Goal: Information Seeking & Learning: Learn about a topic

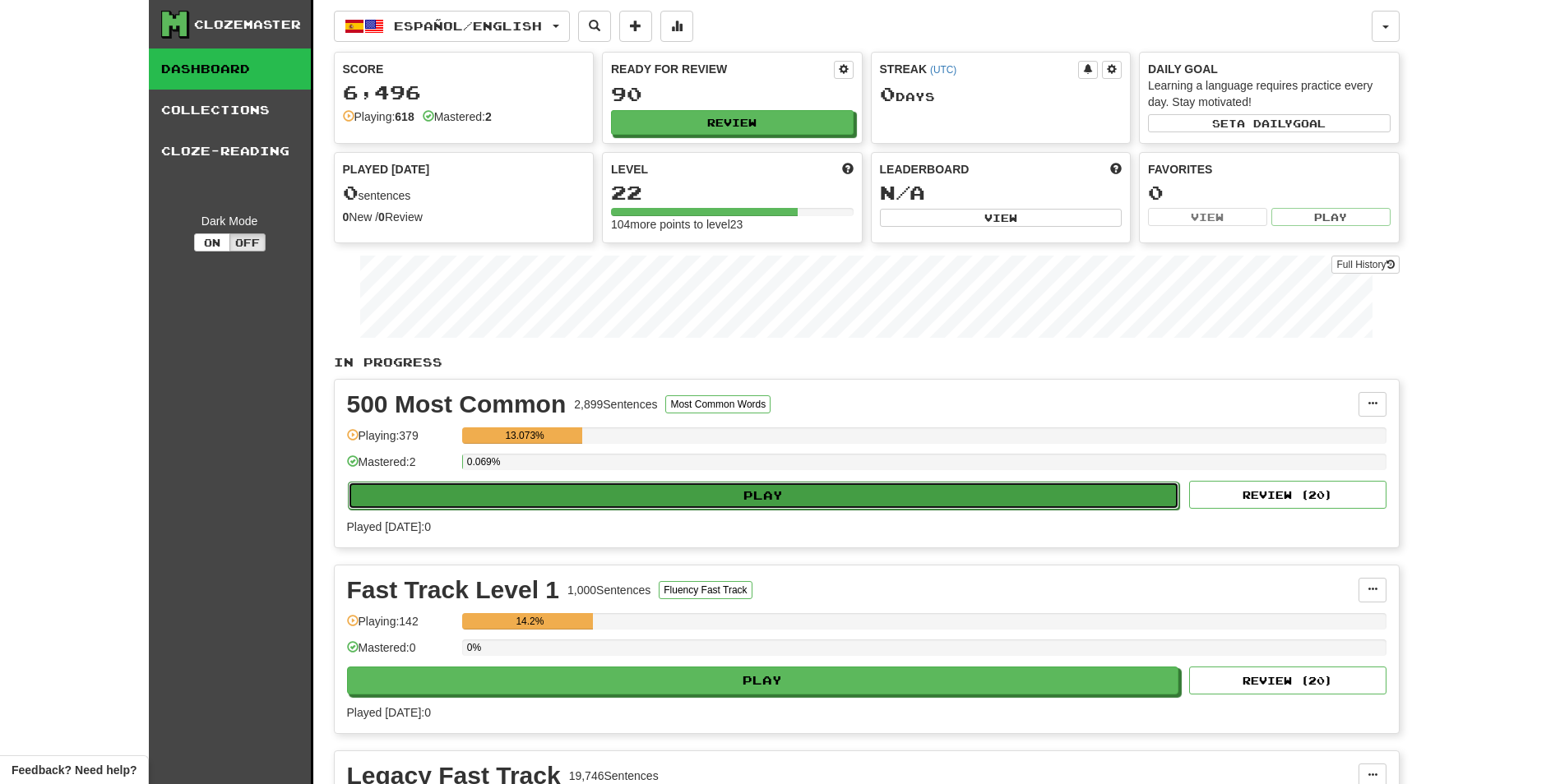
click at [836, 493] on button "Play" at bounding box center [764, 495] width 832 height 28
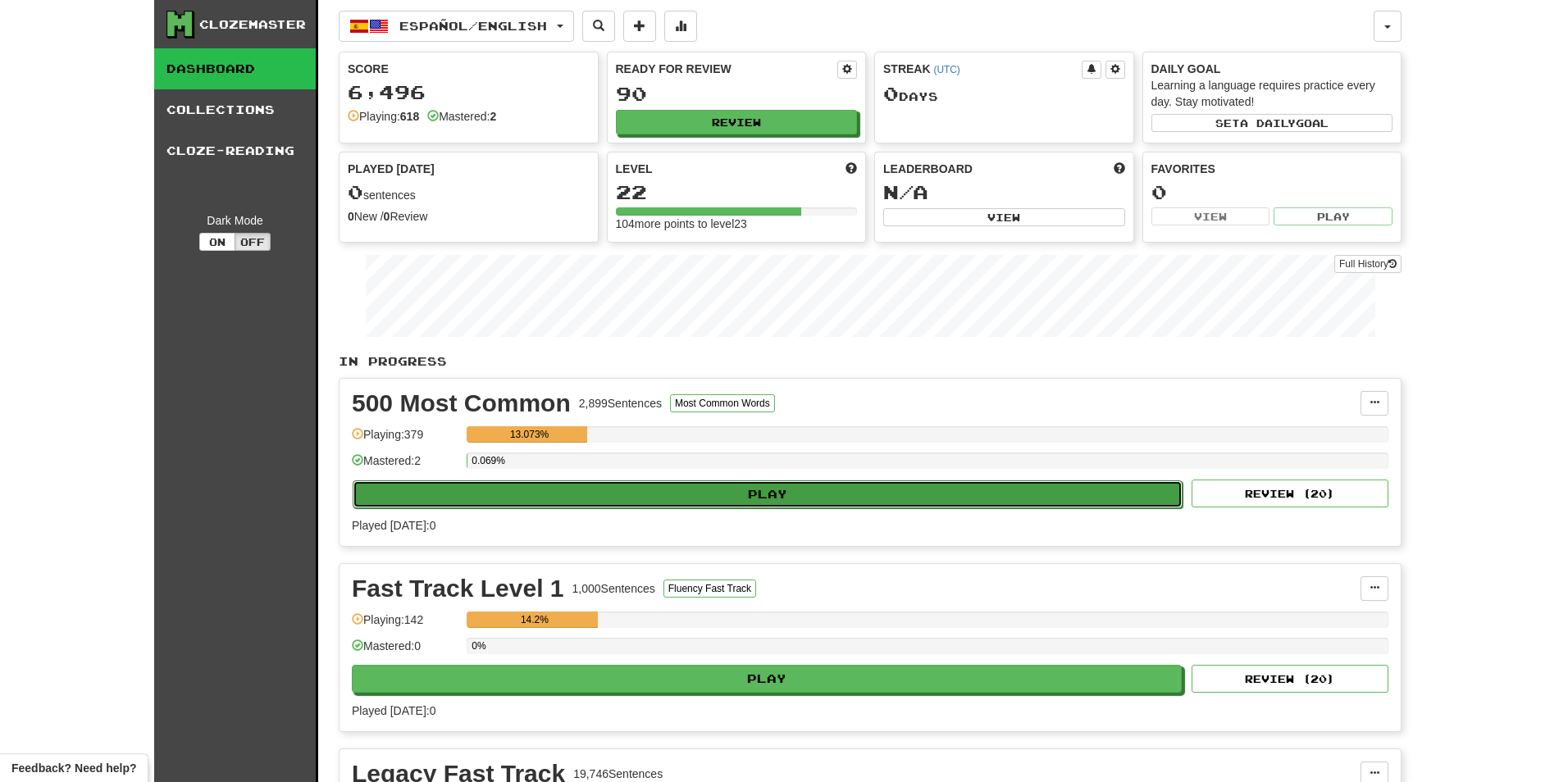
select select "**"
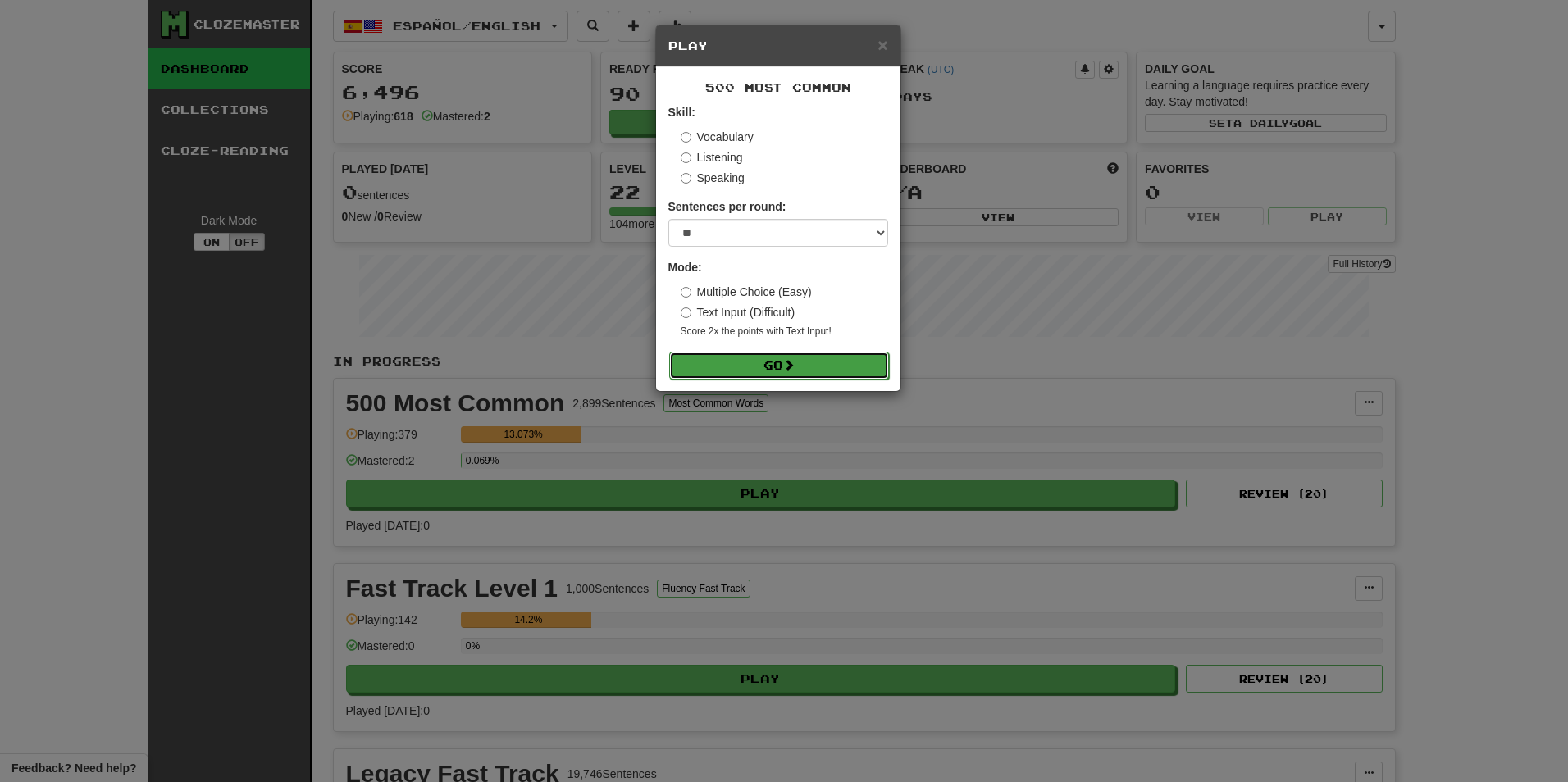
click at [814, 359] on button "Go" at bounding box center [779, 365] width 220 height 28
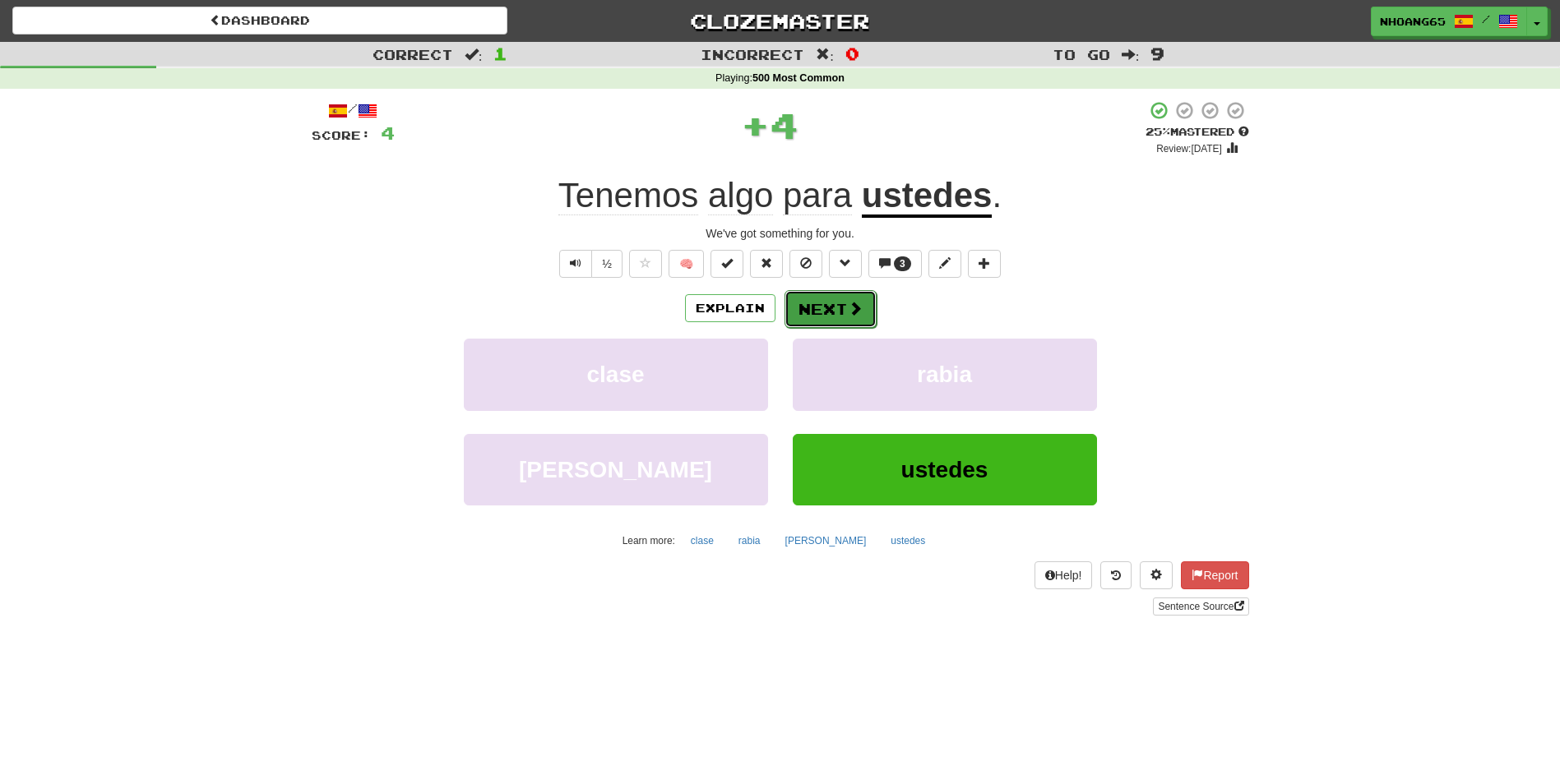
click at [836, 304] on button "Next" at bounding box center [830, 308] width 92 height 38
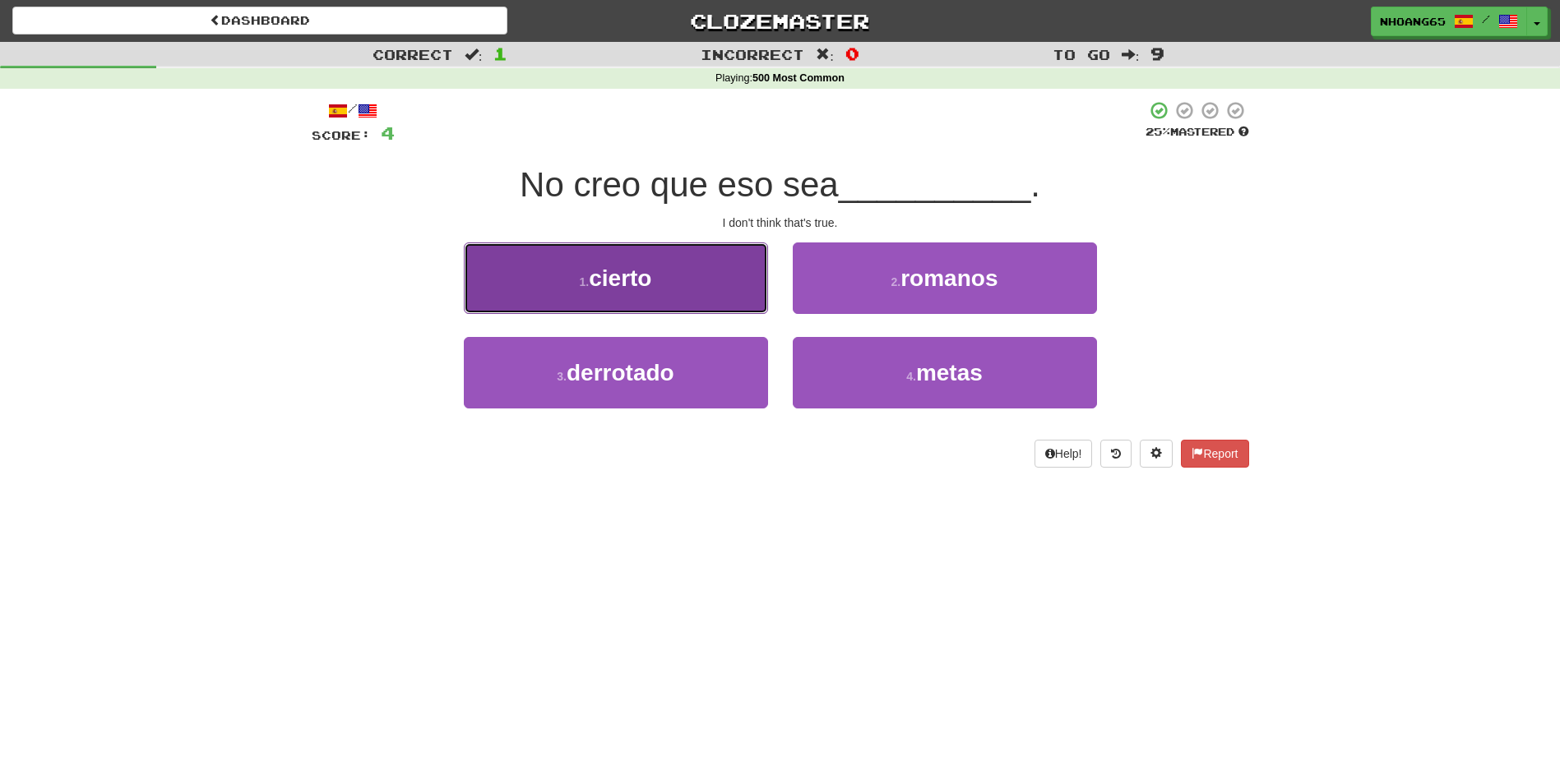
click at [638, 275] on span "cierto" at bounding box center [620, 278] width 63 height 25
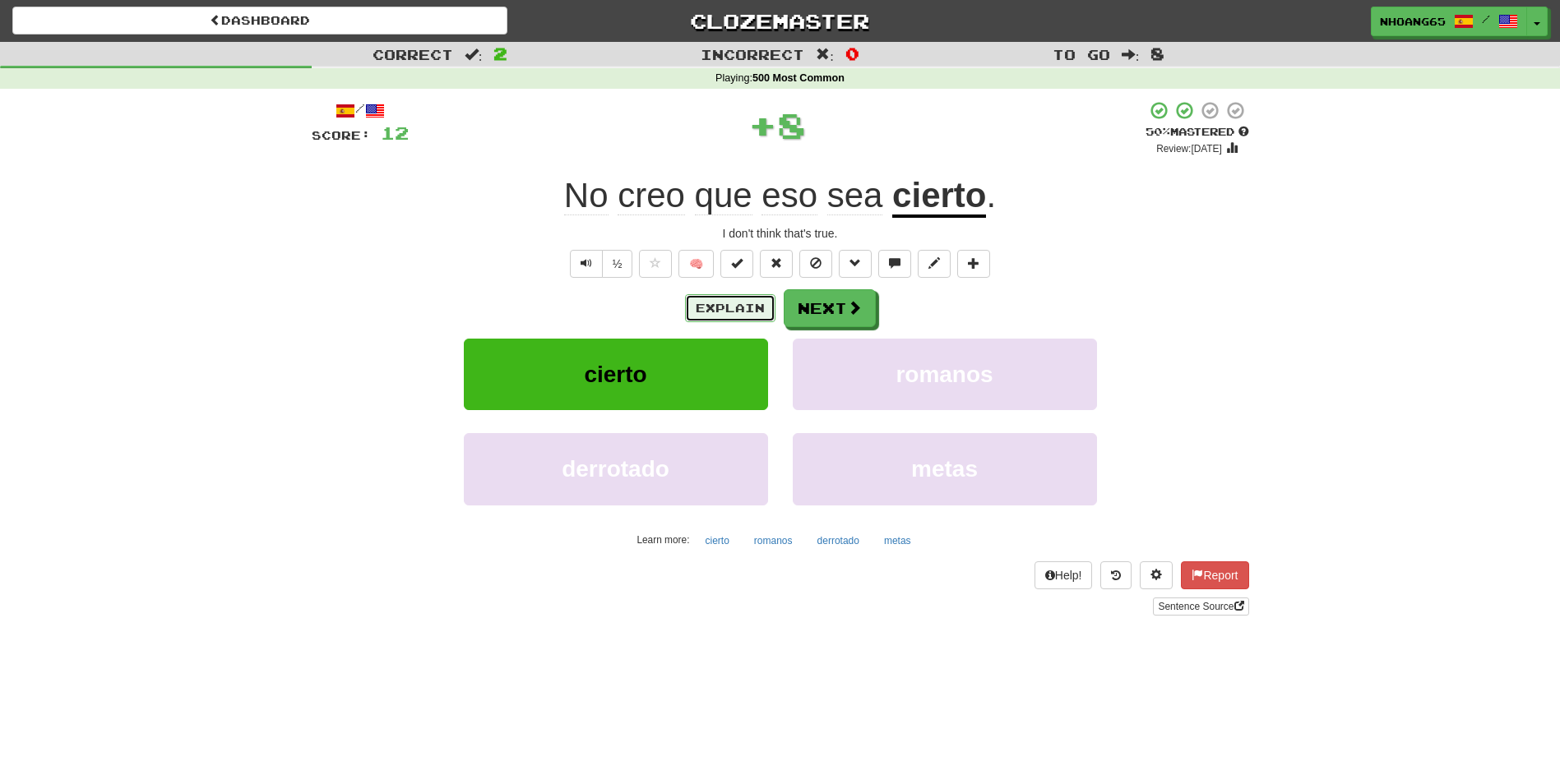
click at [731, 312] on button "Explain" at bounding box center [730, 308] width 90 height 28
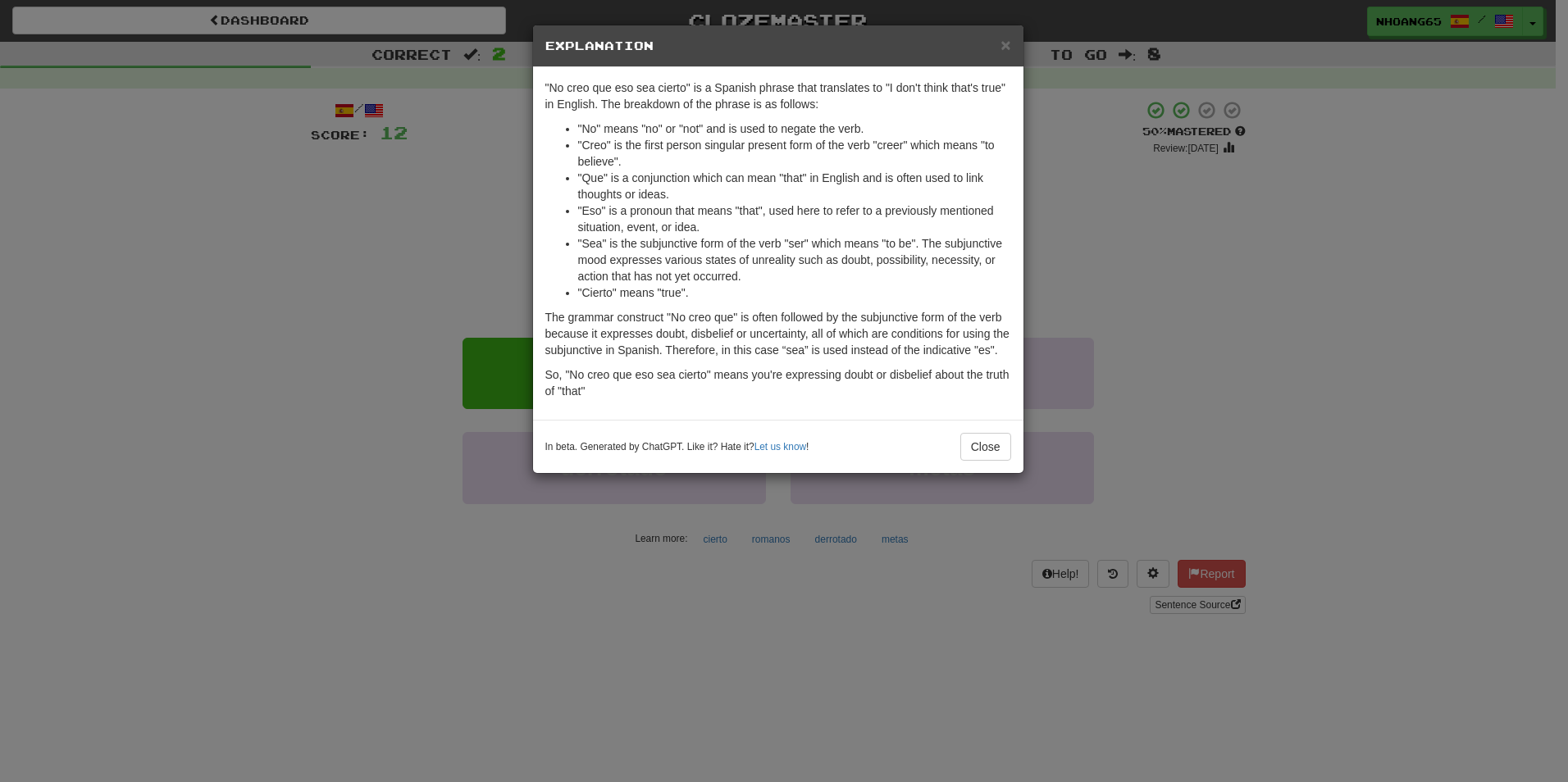
click at [360, 346] on div "× Explanation "No creo que eso sea cierto" is a Spanish phrase that translates …" at bounding box center [784, 391] width 1568 height 782
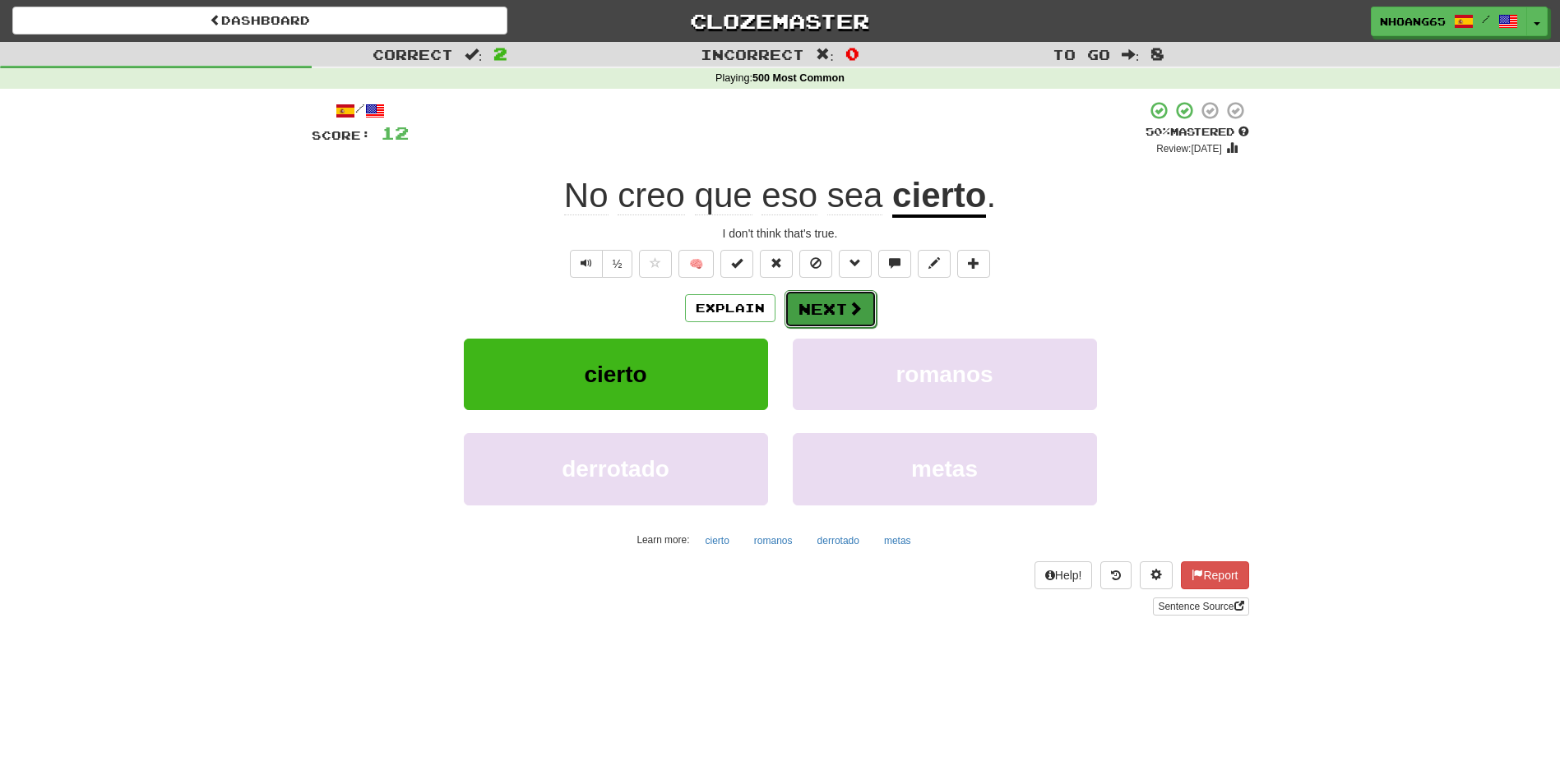
click at [832, 313] on button "Next" at bounding box center [830, 308] width 92 height 38
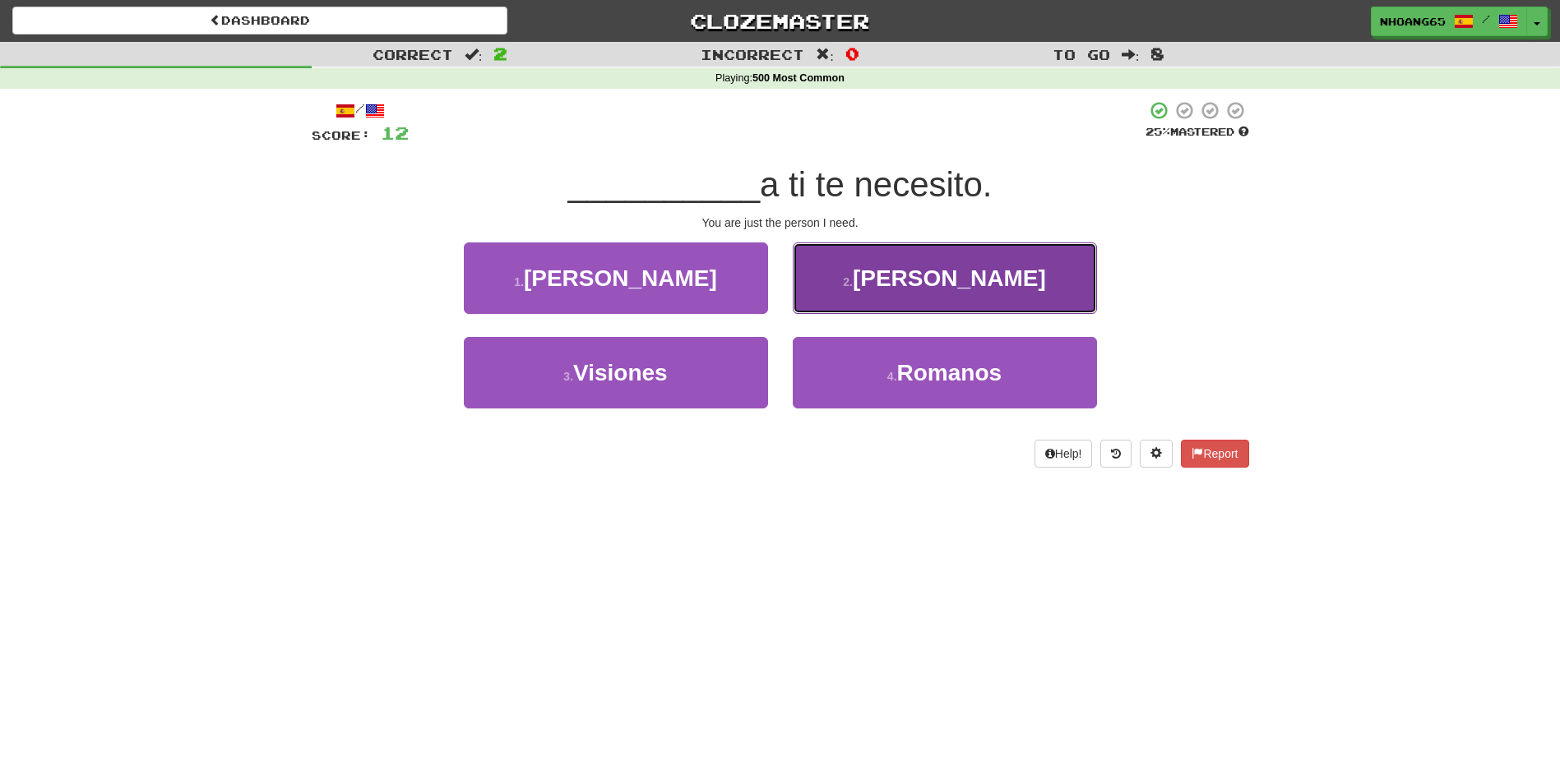
click at [837, 296] on button "2 . [PERSON_NAME]" at bounding box center [945, 278] width 304 height 72
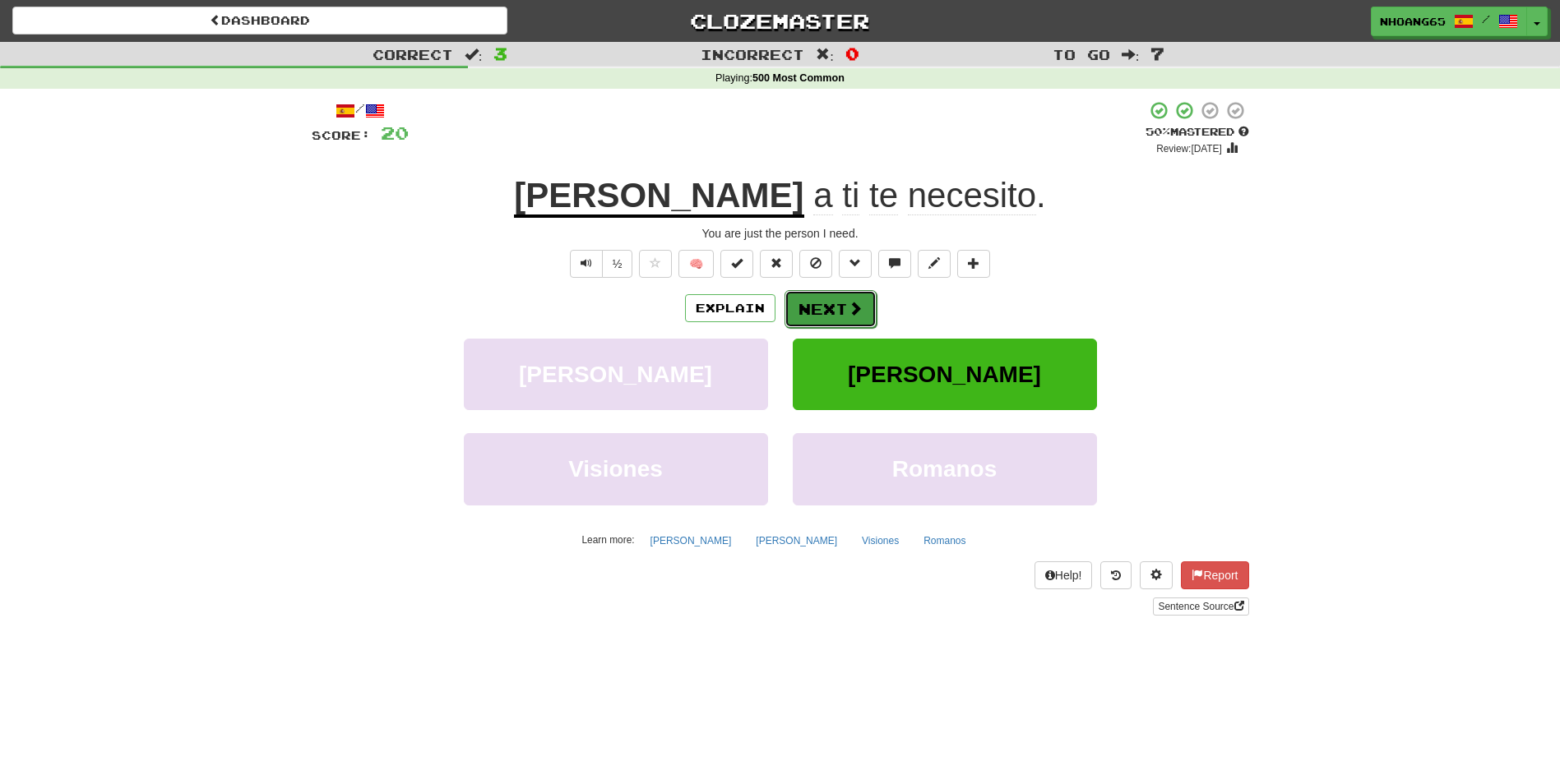
click at [811, 303] on button "Next" at bounding box center [830, 308] width 92 height 38
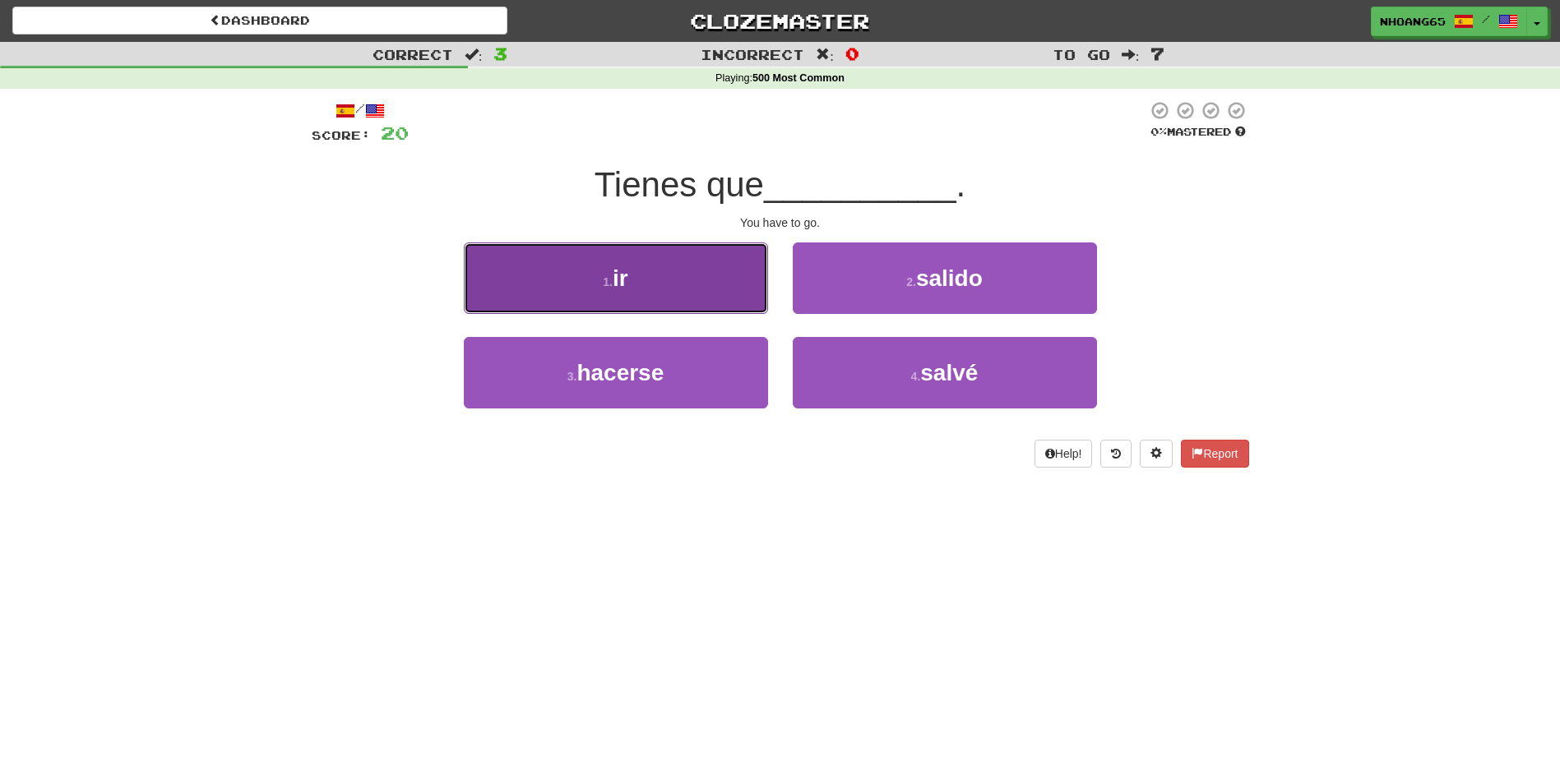
click at [743, 275] on button "1 . ir" at bounding box center [616, 278] width 304 height 72
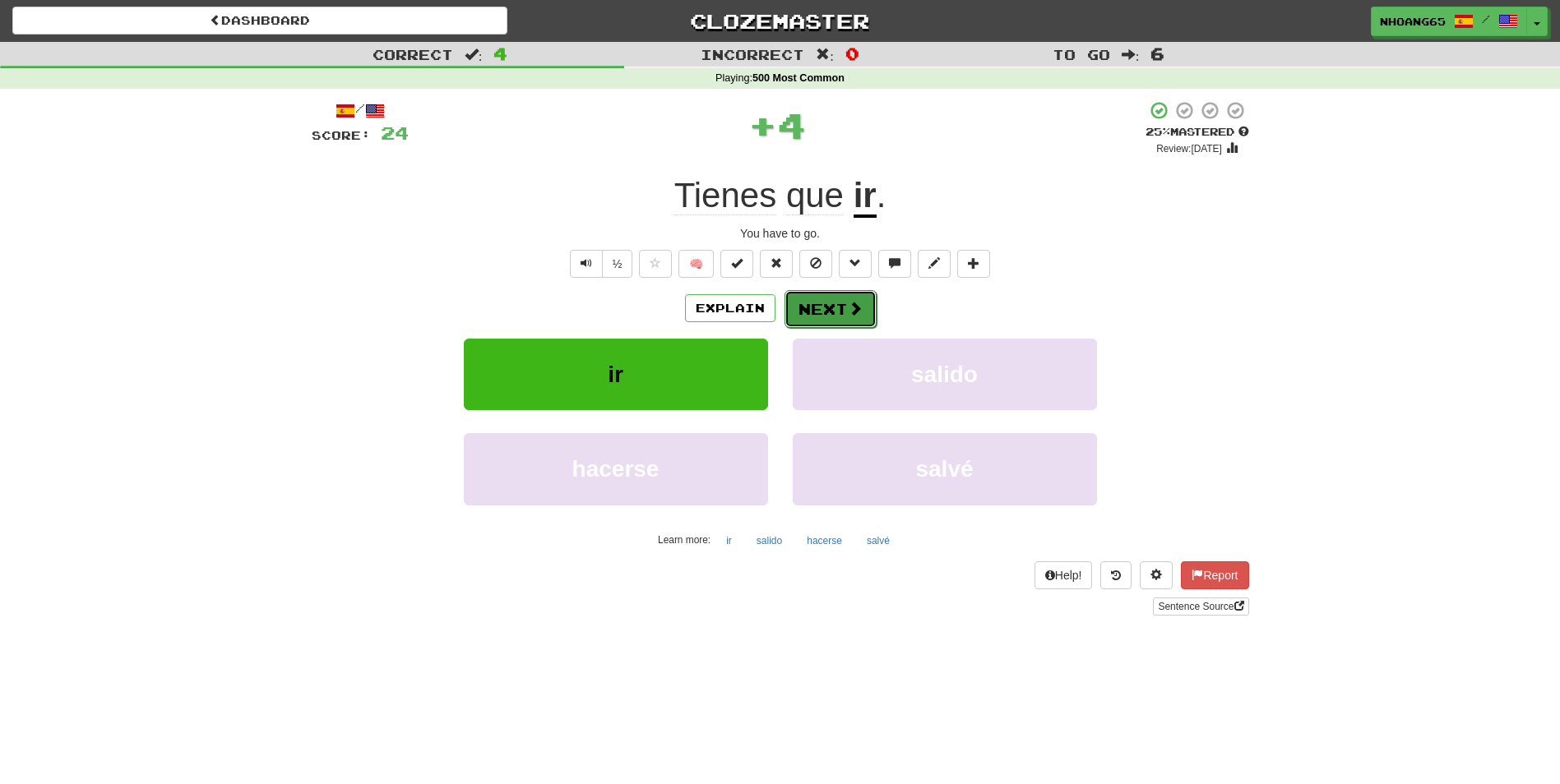
click at [851, 305] on span at bounding box center [855, 308] width 15 height 15
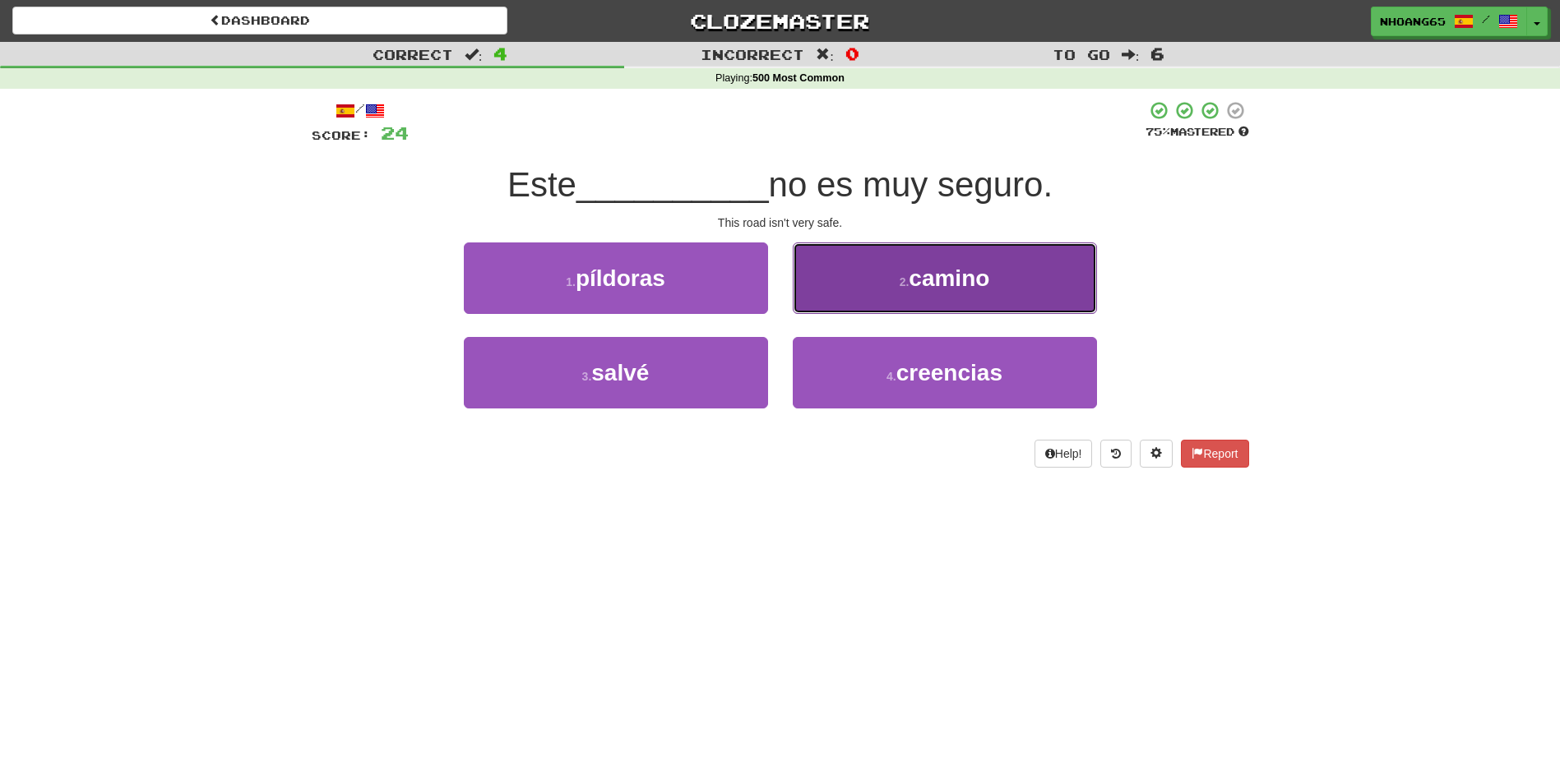
click at [875, 290] on button "2 . camino" at bounding box center [945, 278] width 304 height 72
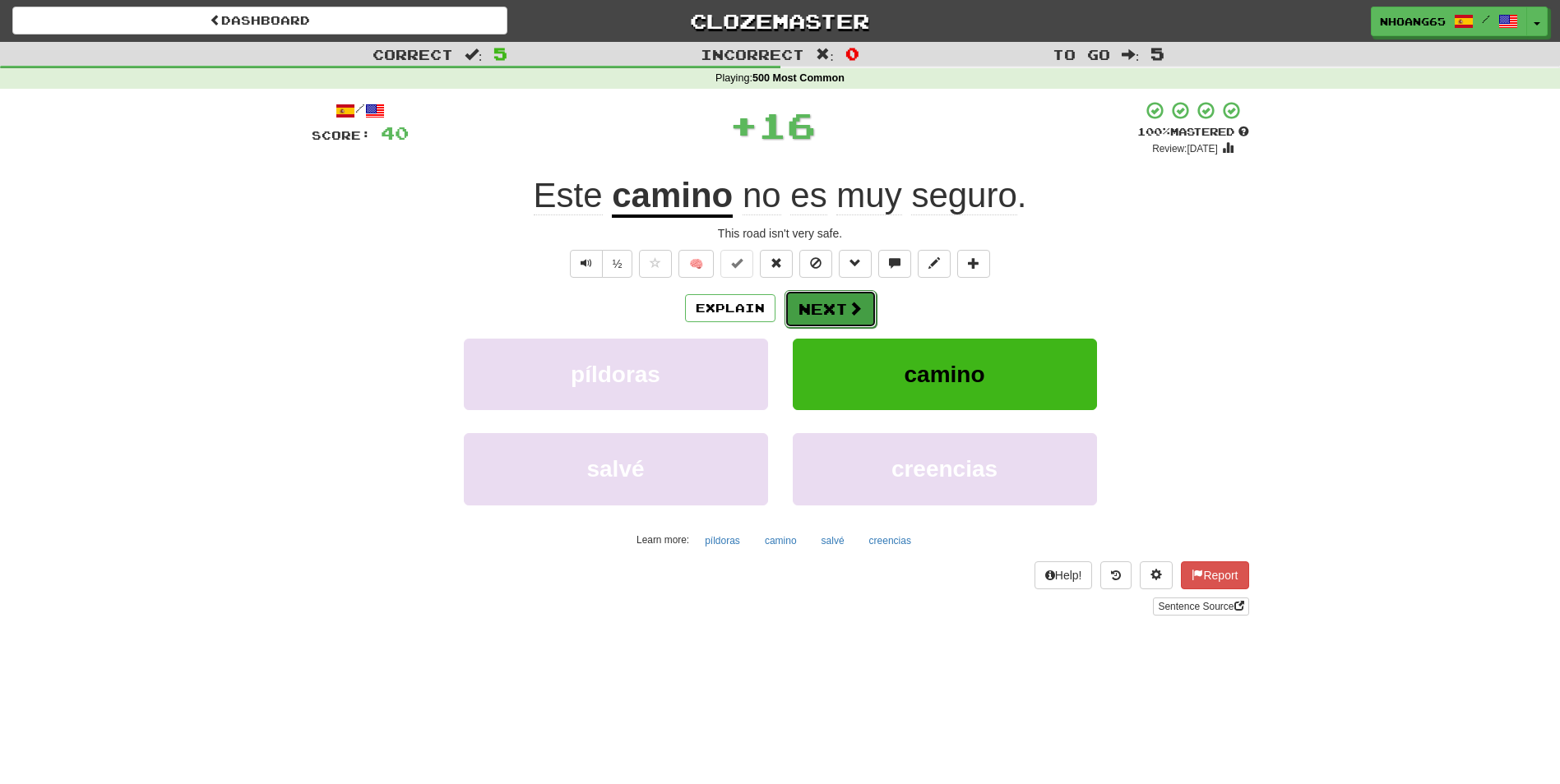
click at [821, 305] on button "Next" at bounding box center [830, 308] width 92 height 38
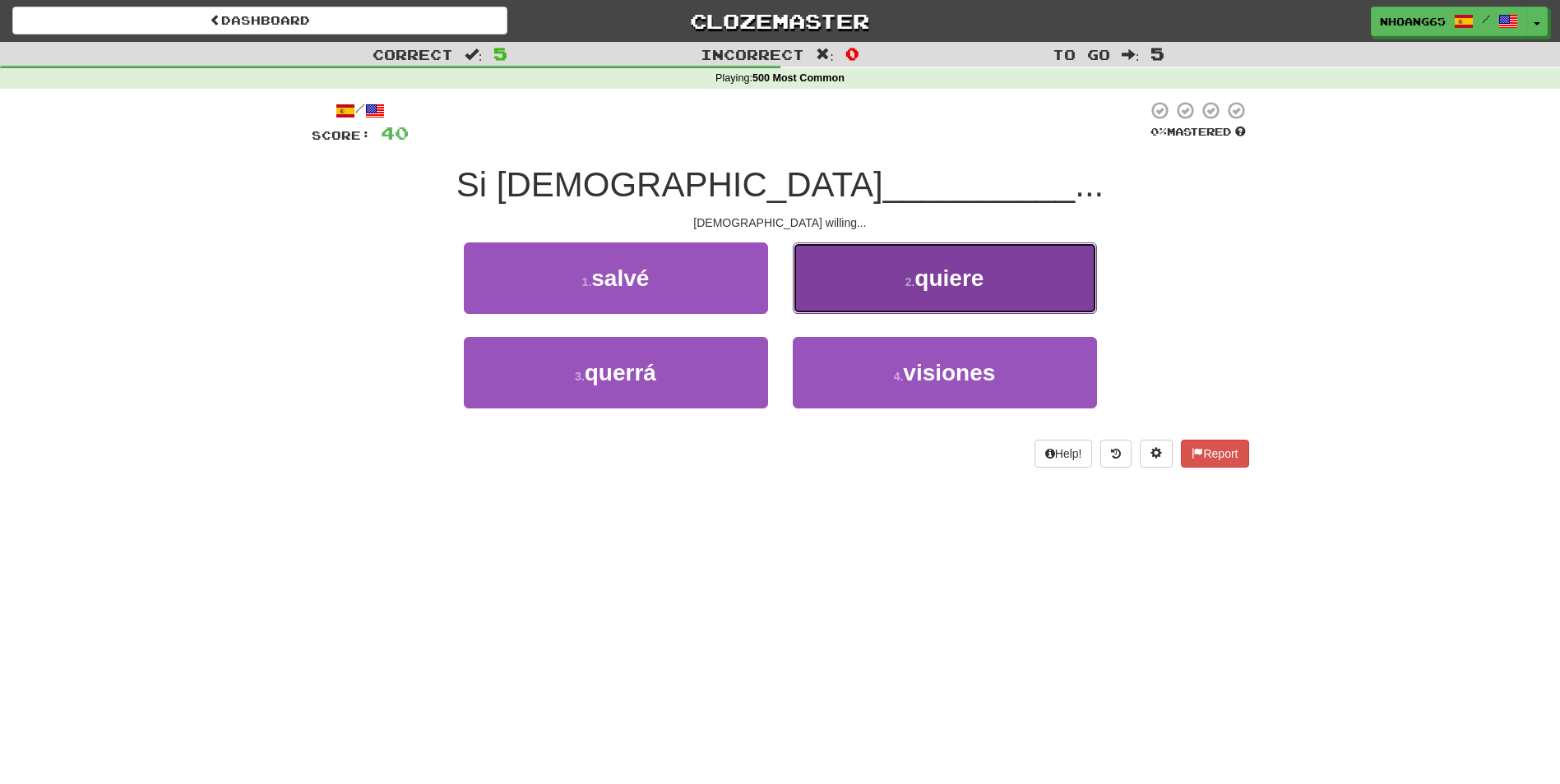
click at [859, 288] on button "2 . quiere" at bounding box center [945, 278] width 304 height 72
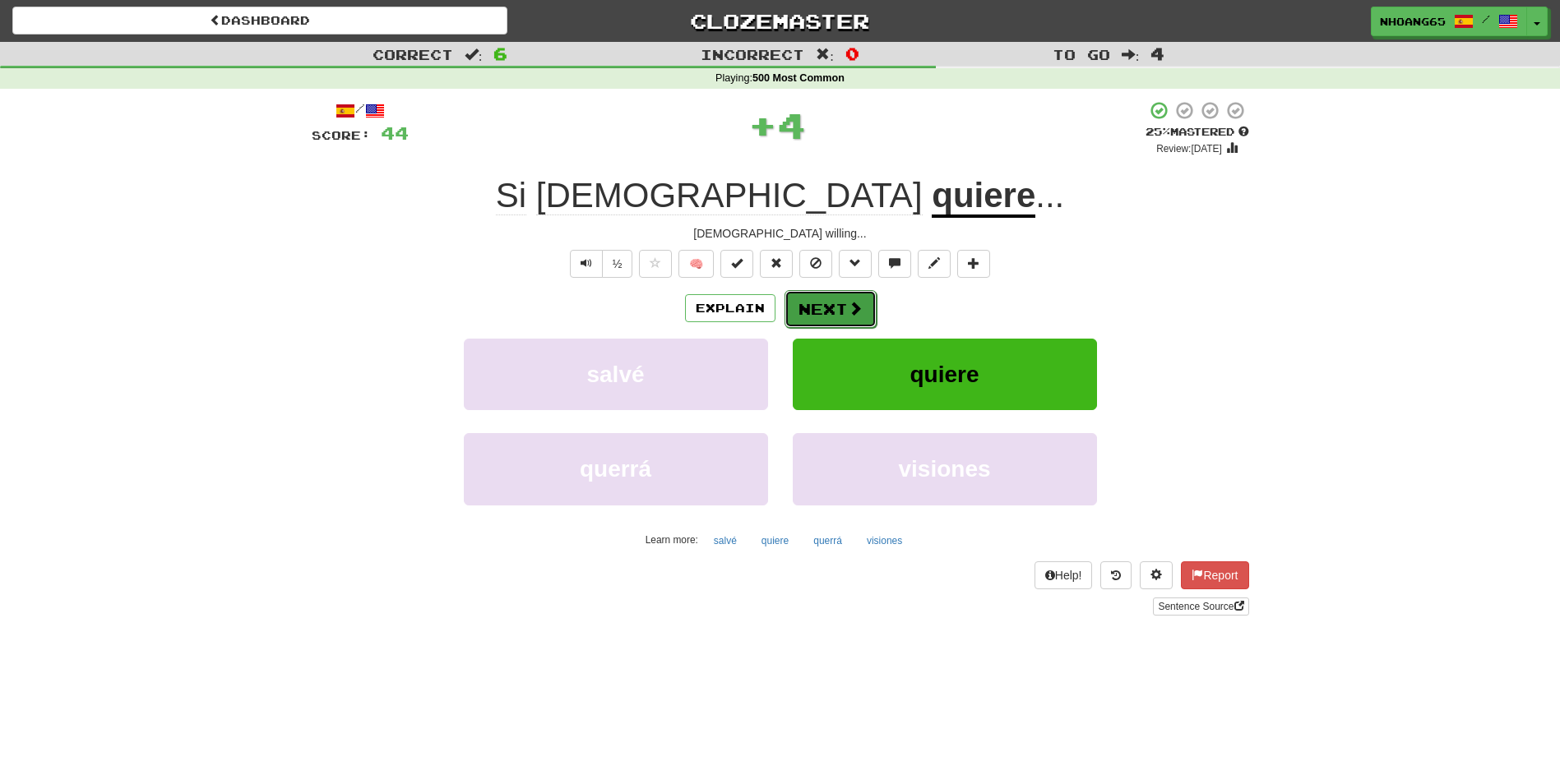
click at [831, 297] on button "Next" at bounding box center [830, 308] width 92 height 38
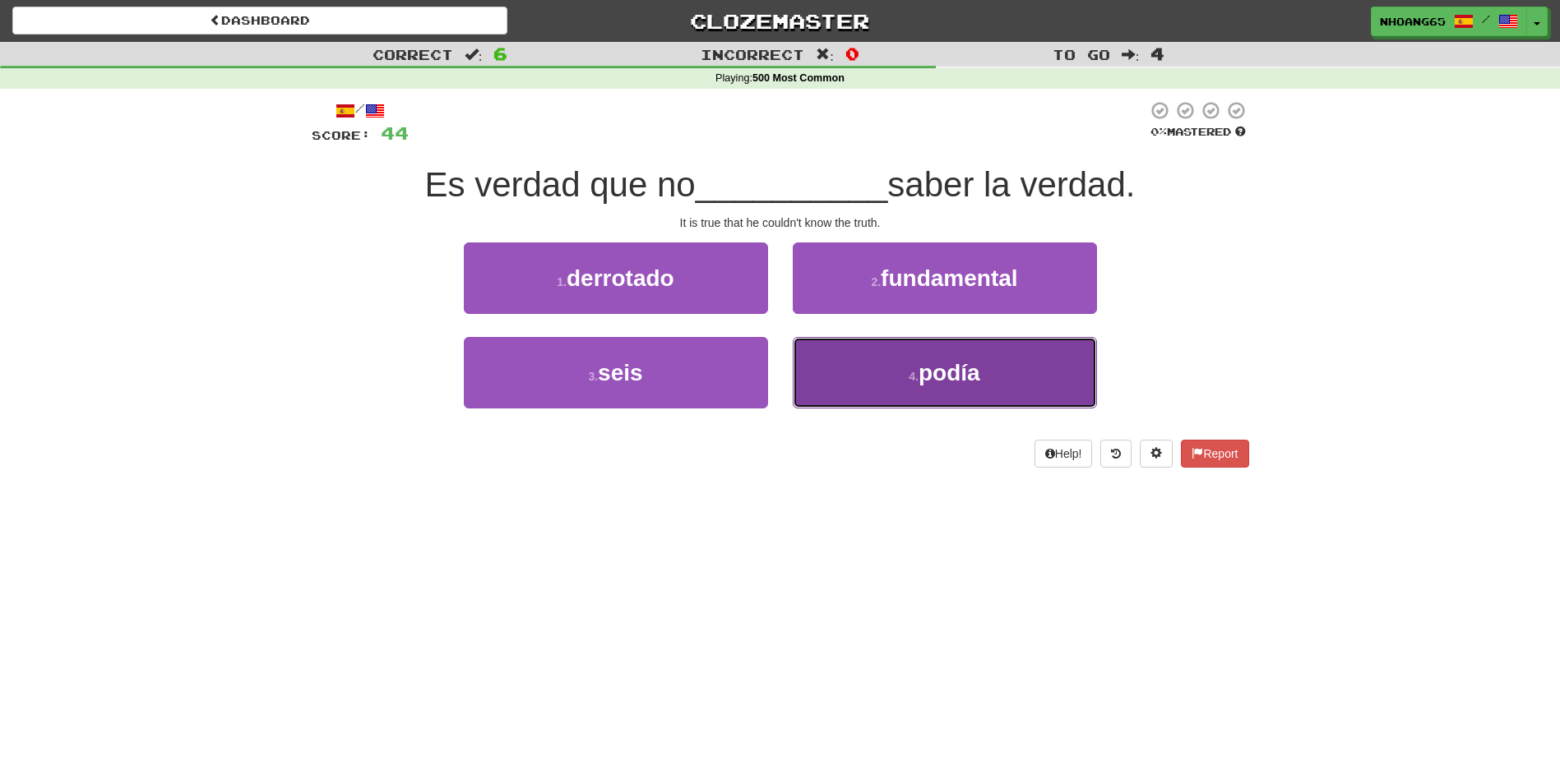
click at [899, 371] on button "4 . podía" at bounding box center [945, 373] width 304 height 72
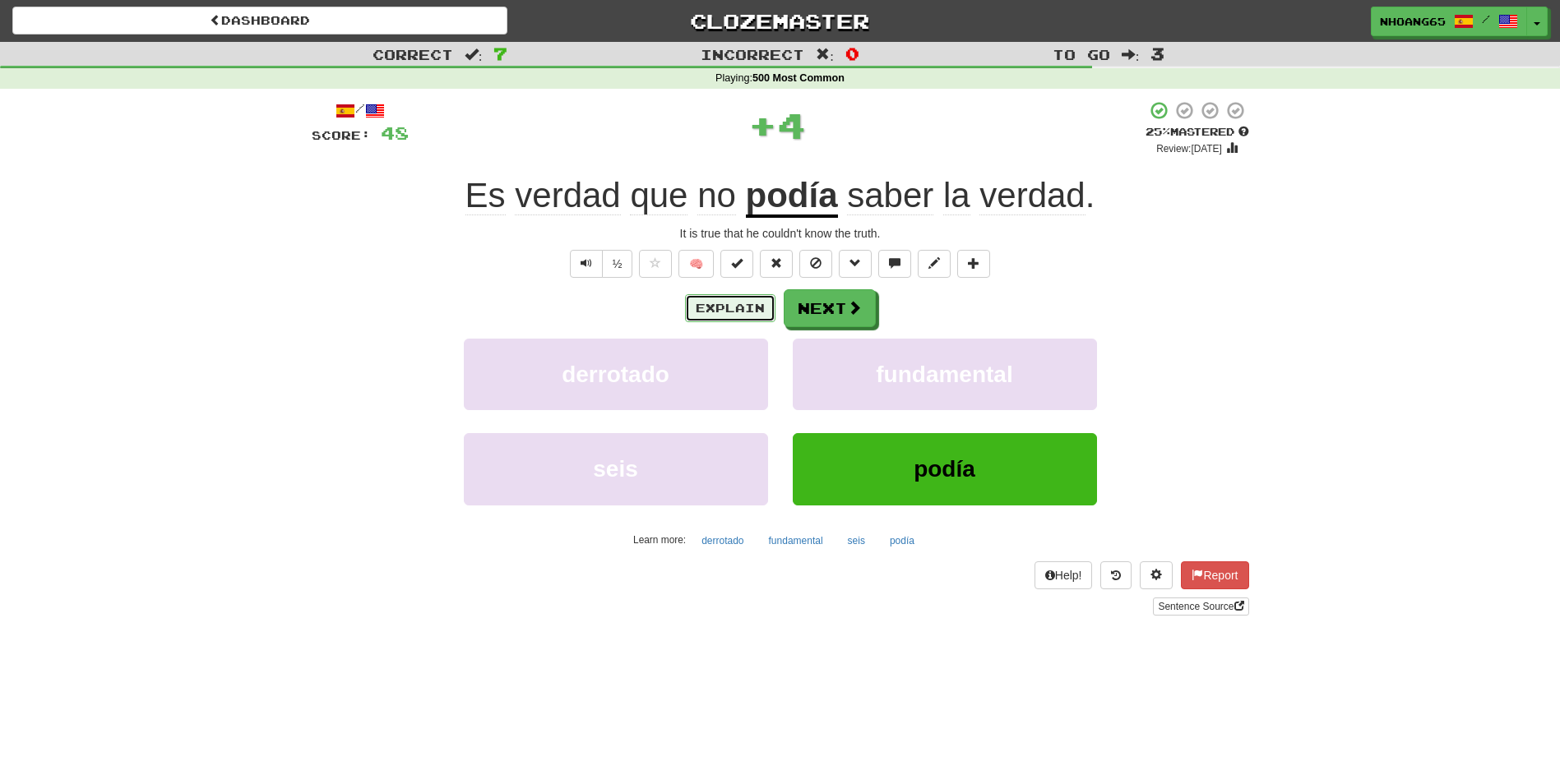
click at [744, 307] on button "Explain" at bounding box center [730, 308] width 90 height 28
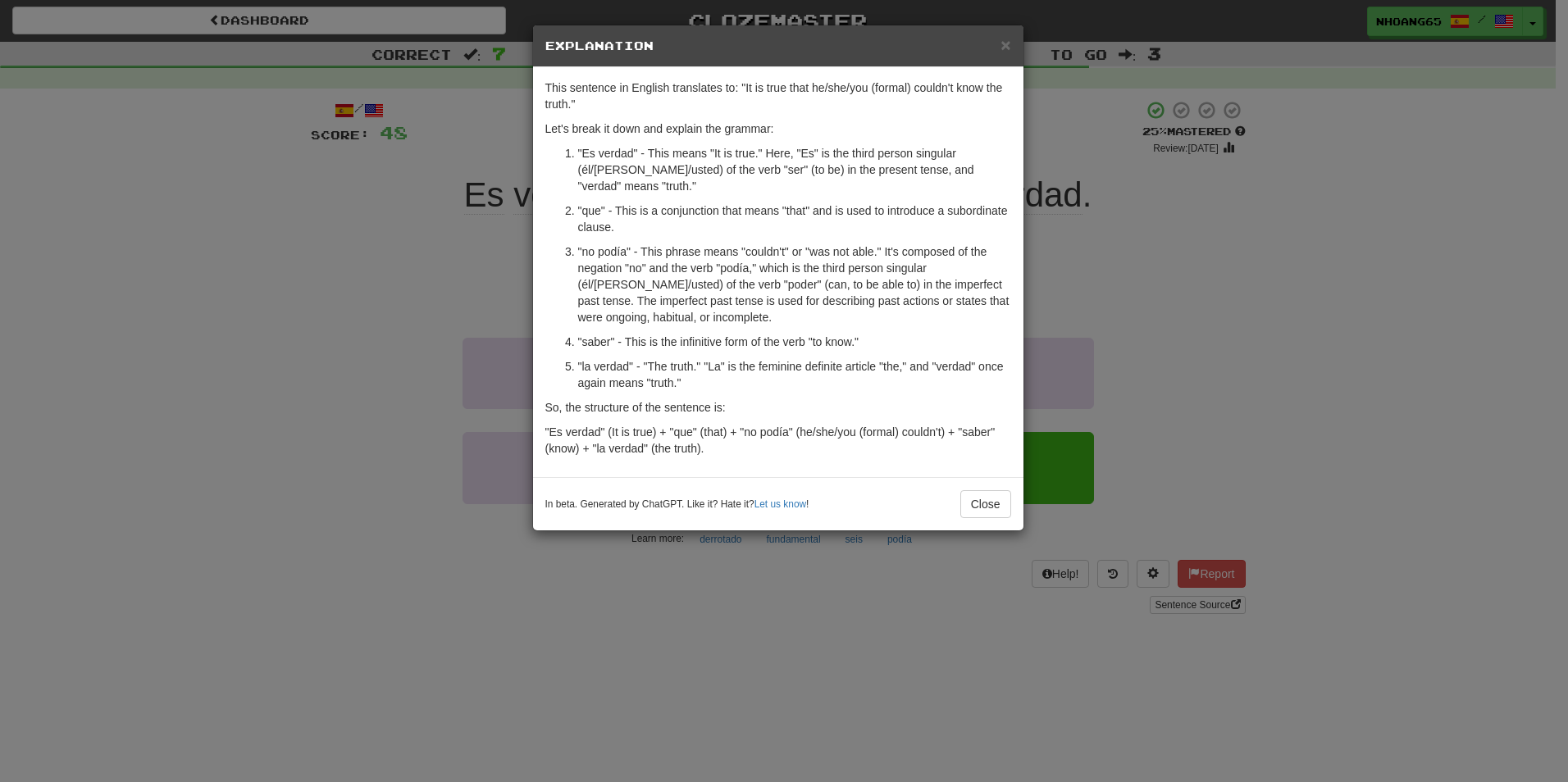
click at [487, 321] on div "× Explanation This sentence in English translates to: "It is true that he/she/y…" at bounding box center [784, 391] width 1568 height 782
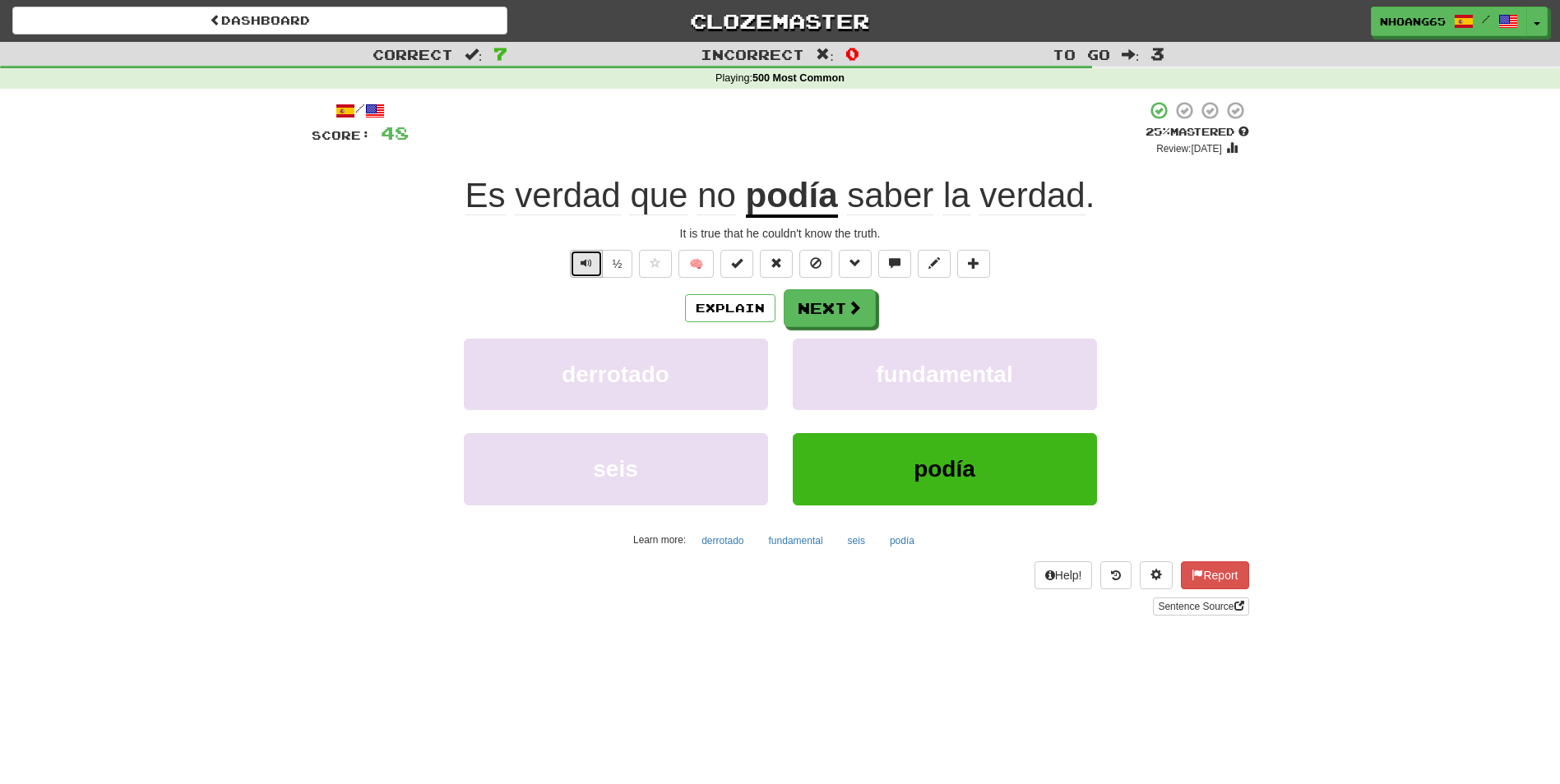
click at [591, 261] on span "Text-to-speech controls" at bounding box center [586, 264] width 12 height 12
click at [834, 308] on button "Next" at bounding box center [830, 308] width 92 height 38
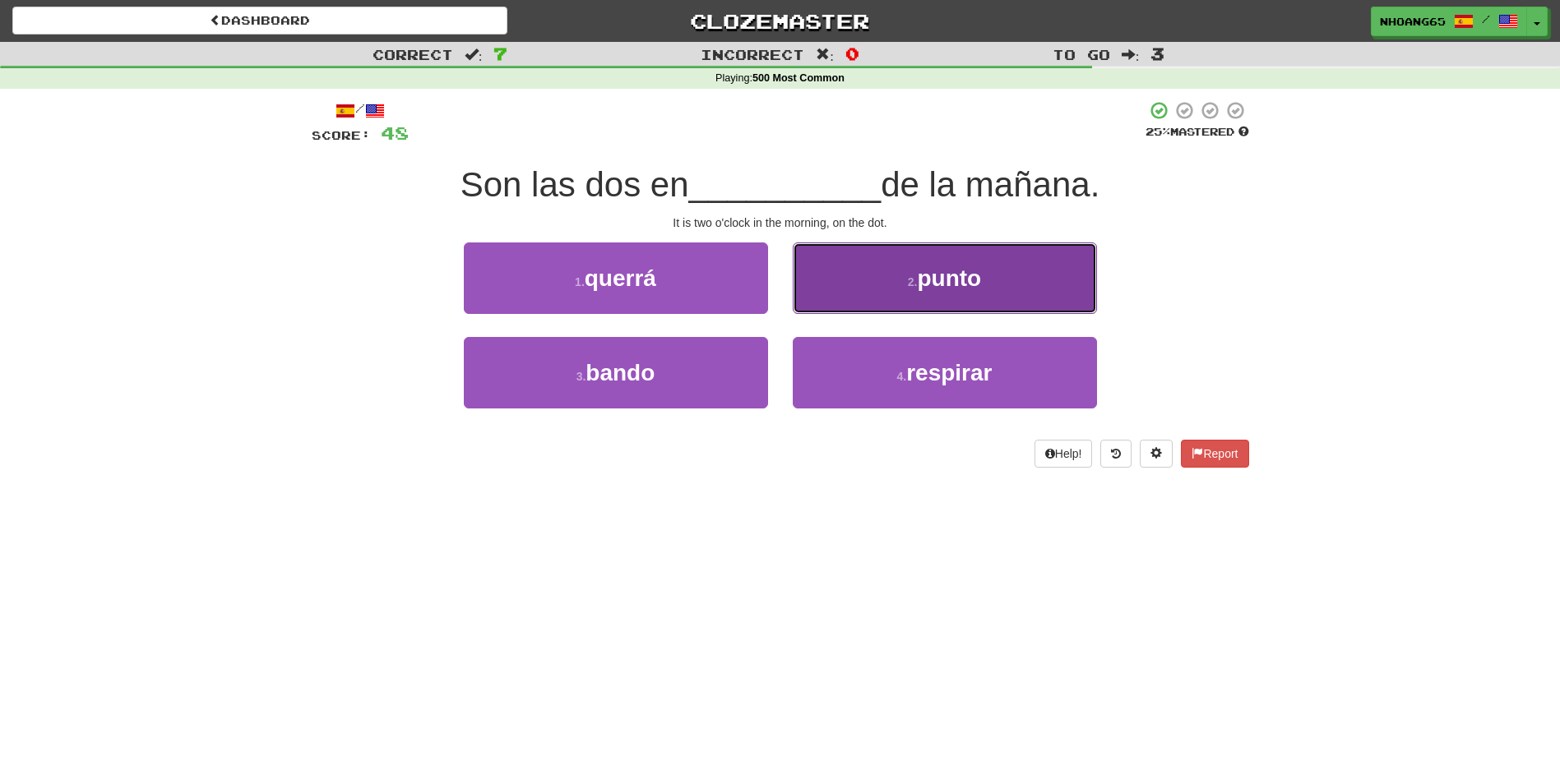
click at [836, 285] on button "2 . punto" at bounding box center [945, 278] width 304 height 72
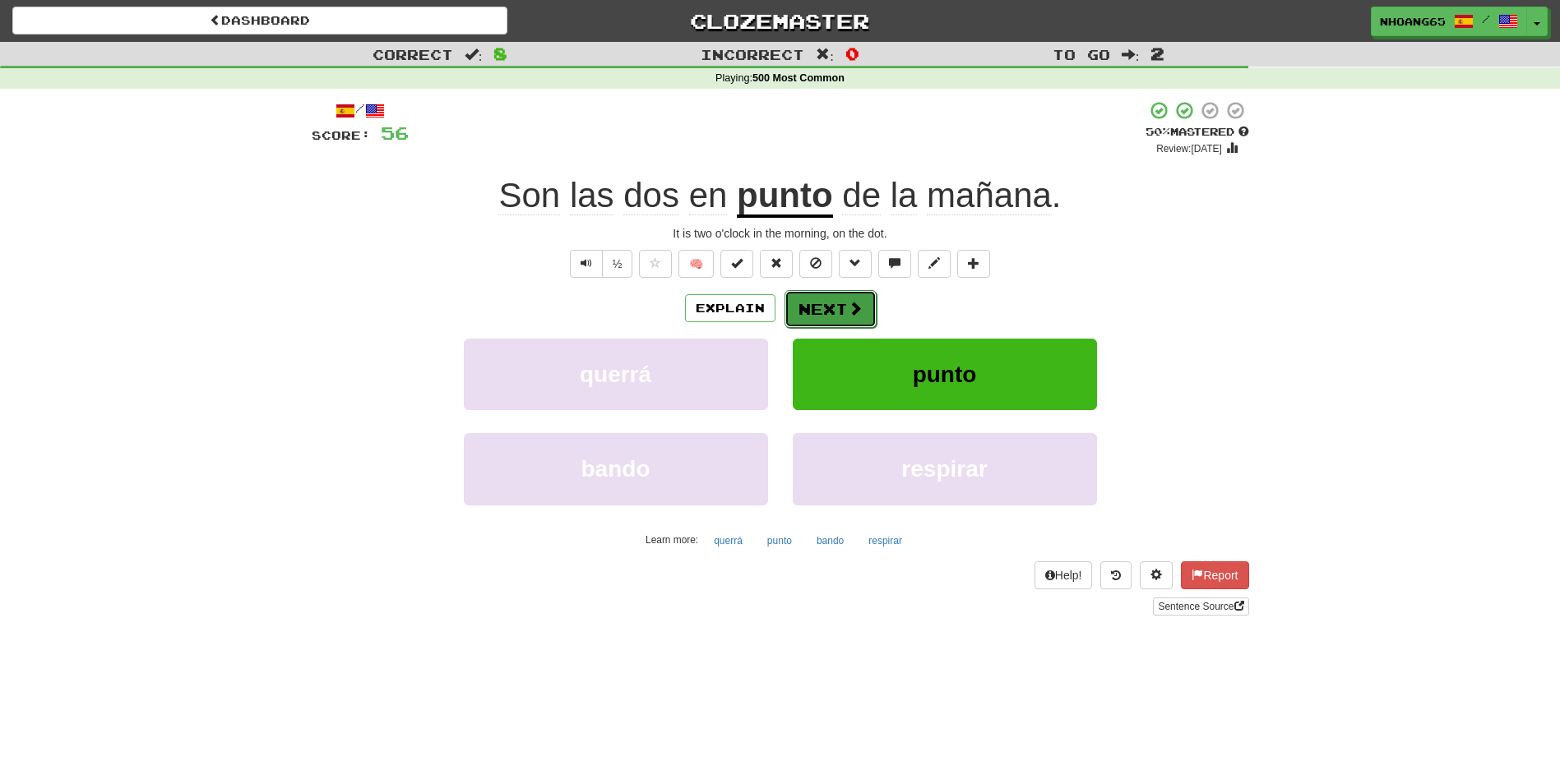
click at [828, 304] on button "Next" at bounding box center [830, 308] width 92 height 38
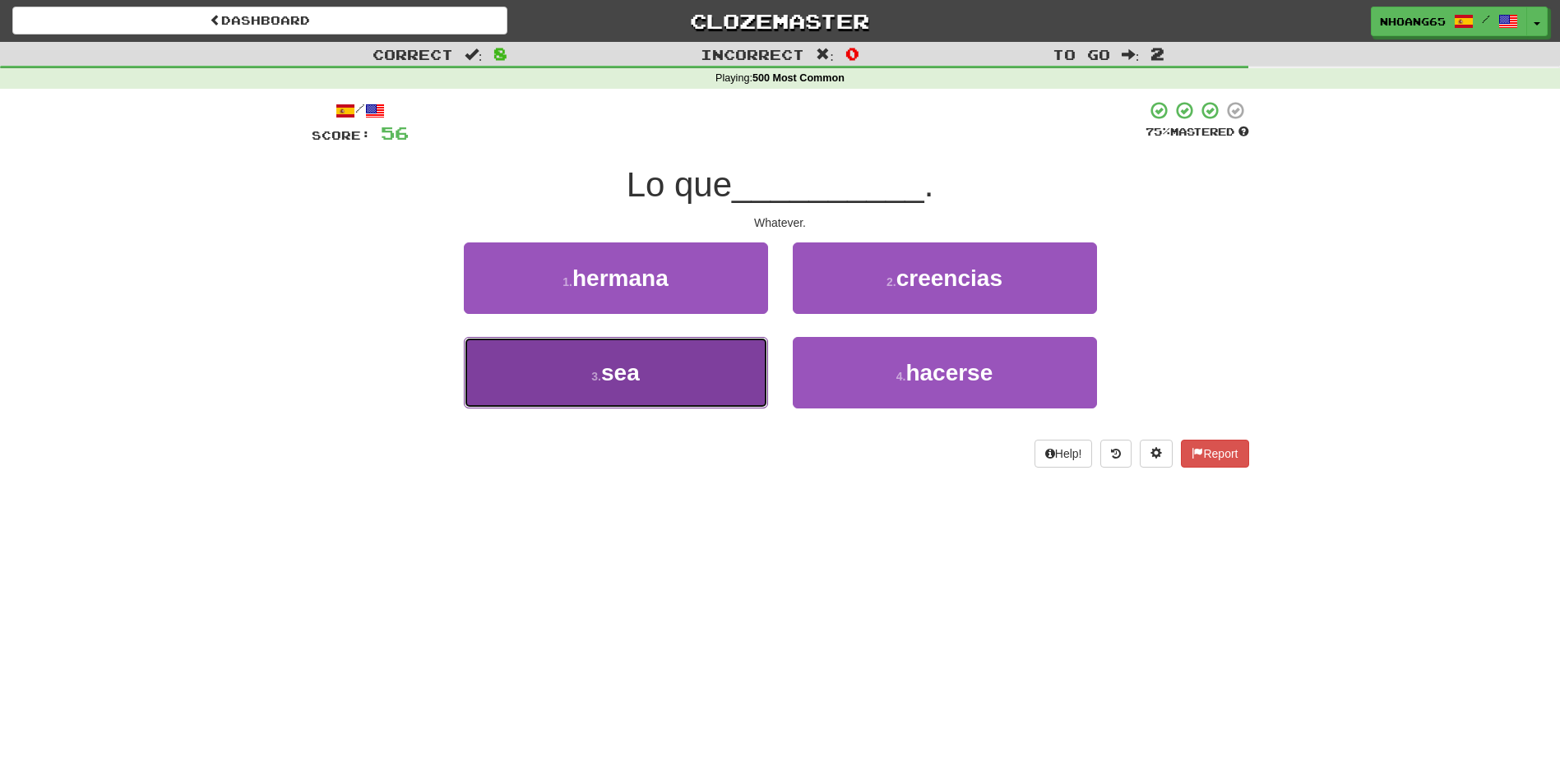
click at [707, 354] on button "3 . sea" at bounding box center [616, 373] width 304 height 72
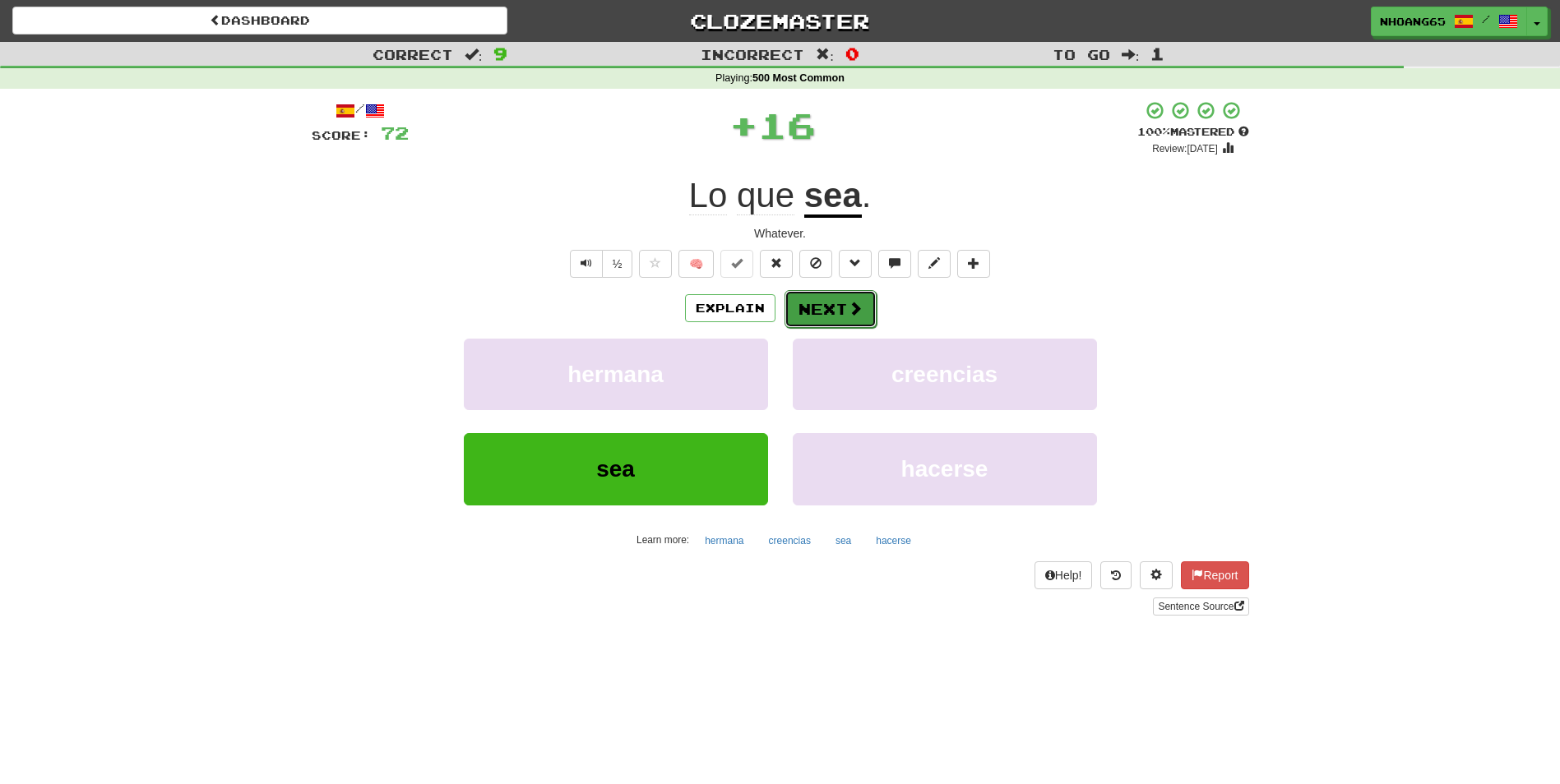
click at [807, 304] on button "Next" at bounding box center [830, 308] width 92 height 38
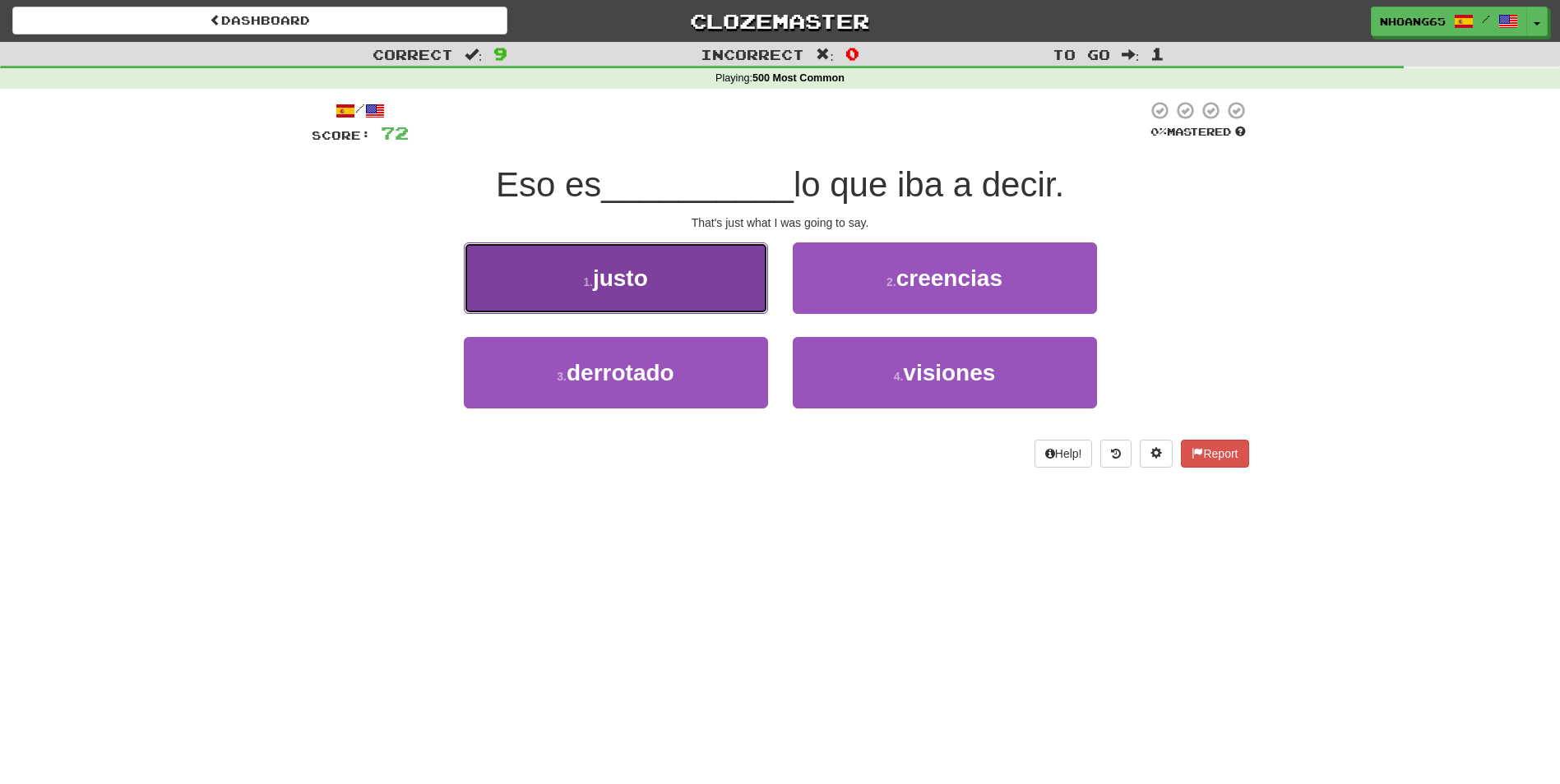
click at [709, 290] on button "1 . [PERSON_NAME]" at bounding box center [616, 278] width 304 height 72
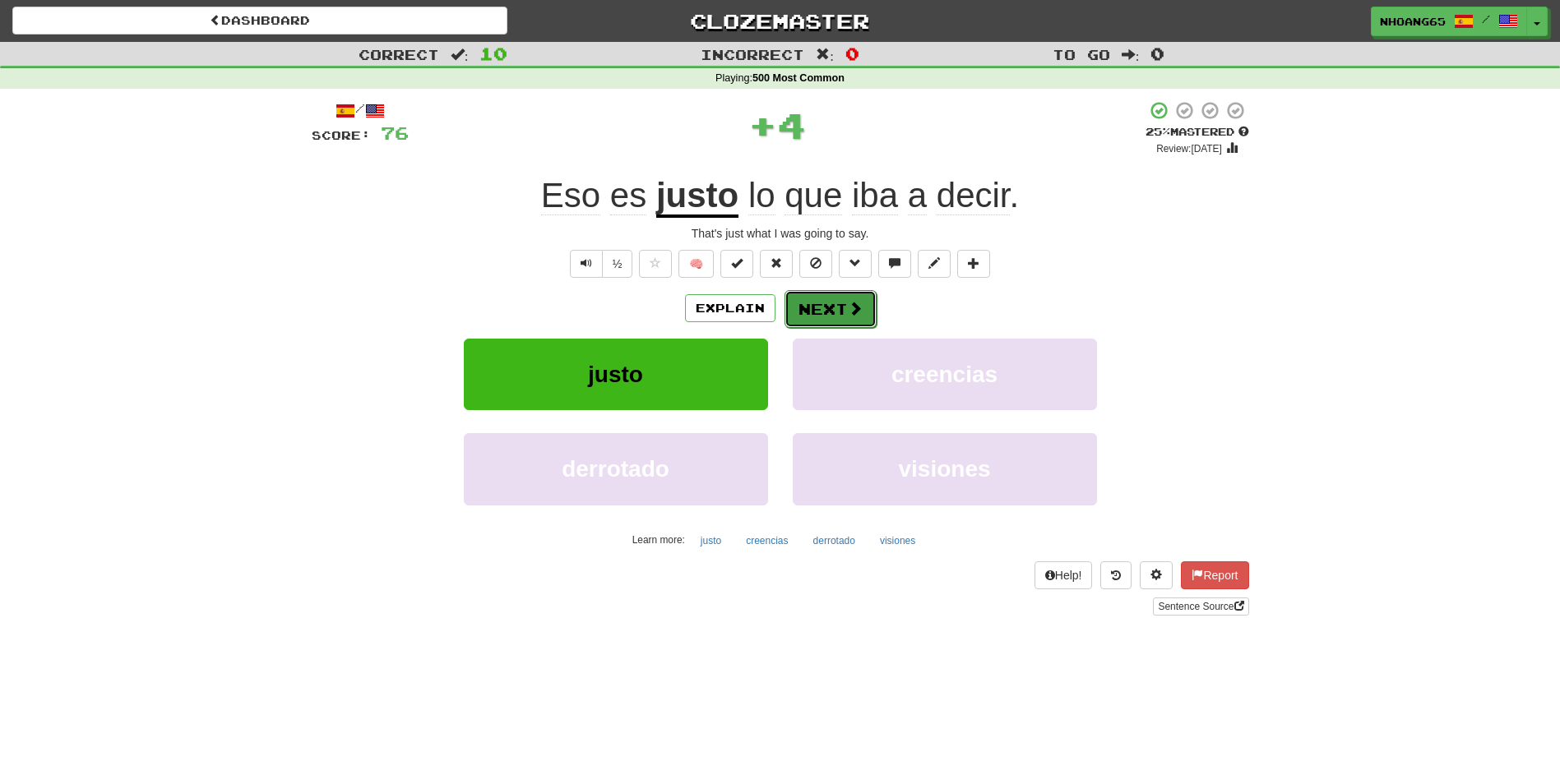
click at [826, 309] on button "Next" at bounding box center [830, 308] width 92 height 38
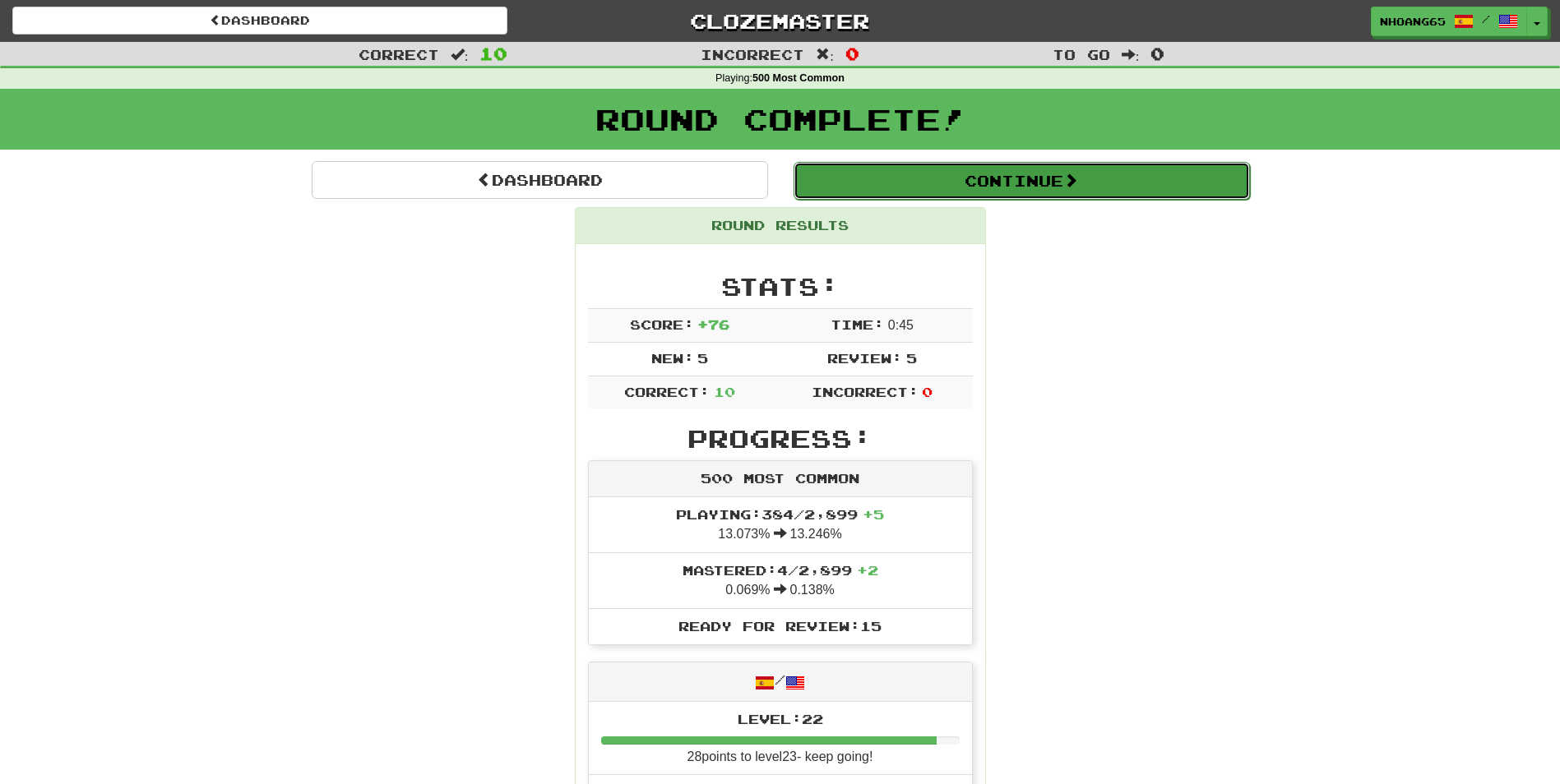
click at [920, 197] on button "Continue" at bounding box center [1022, 181] width 456 height 38
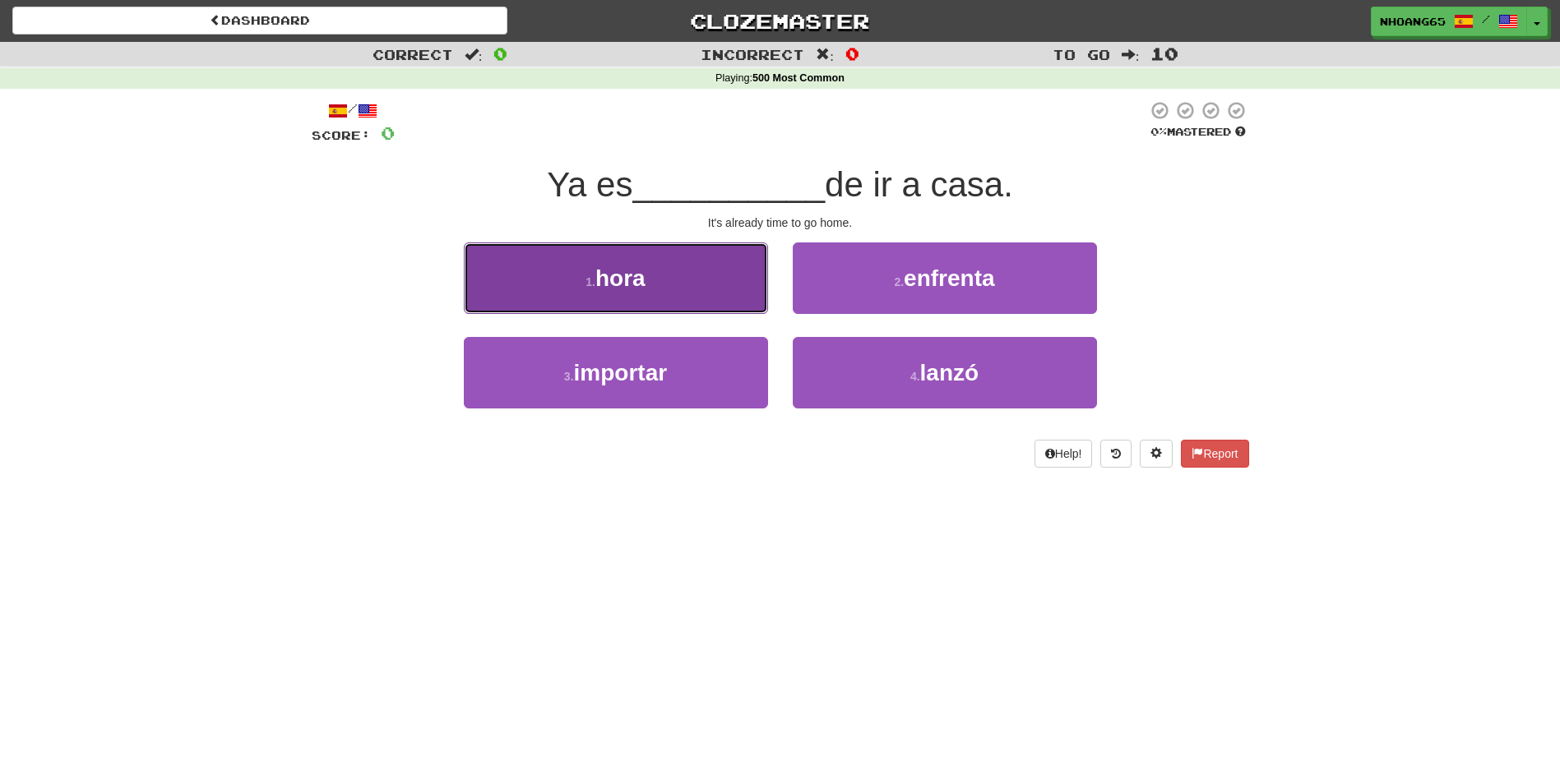
click at [701, 270] on button "1 . hora" at bounding box center [616, 278] width 304 height 72
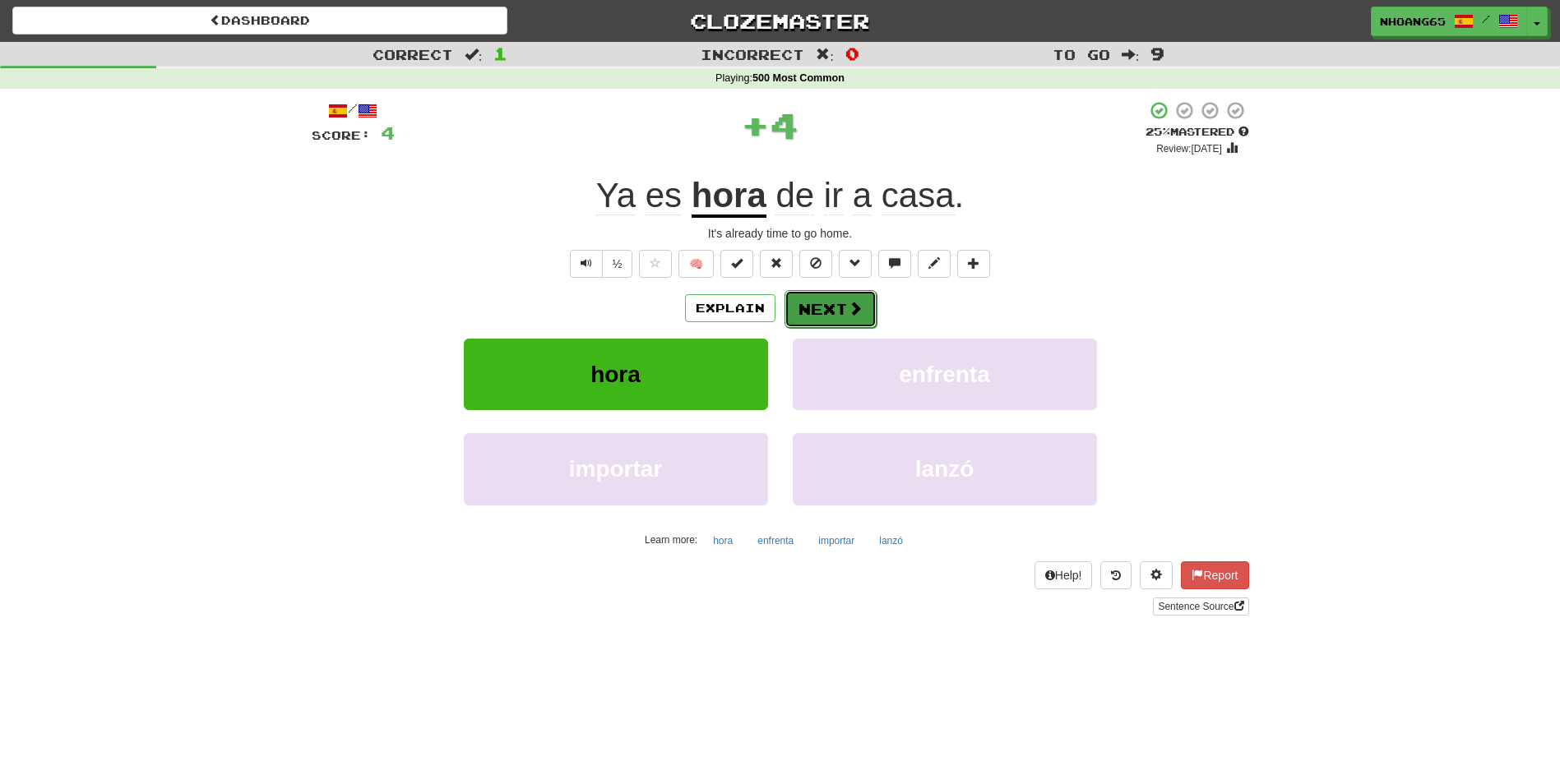
click at [826, 296] on button "Next" at bounding box center [830, 308] width 92 height 38
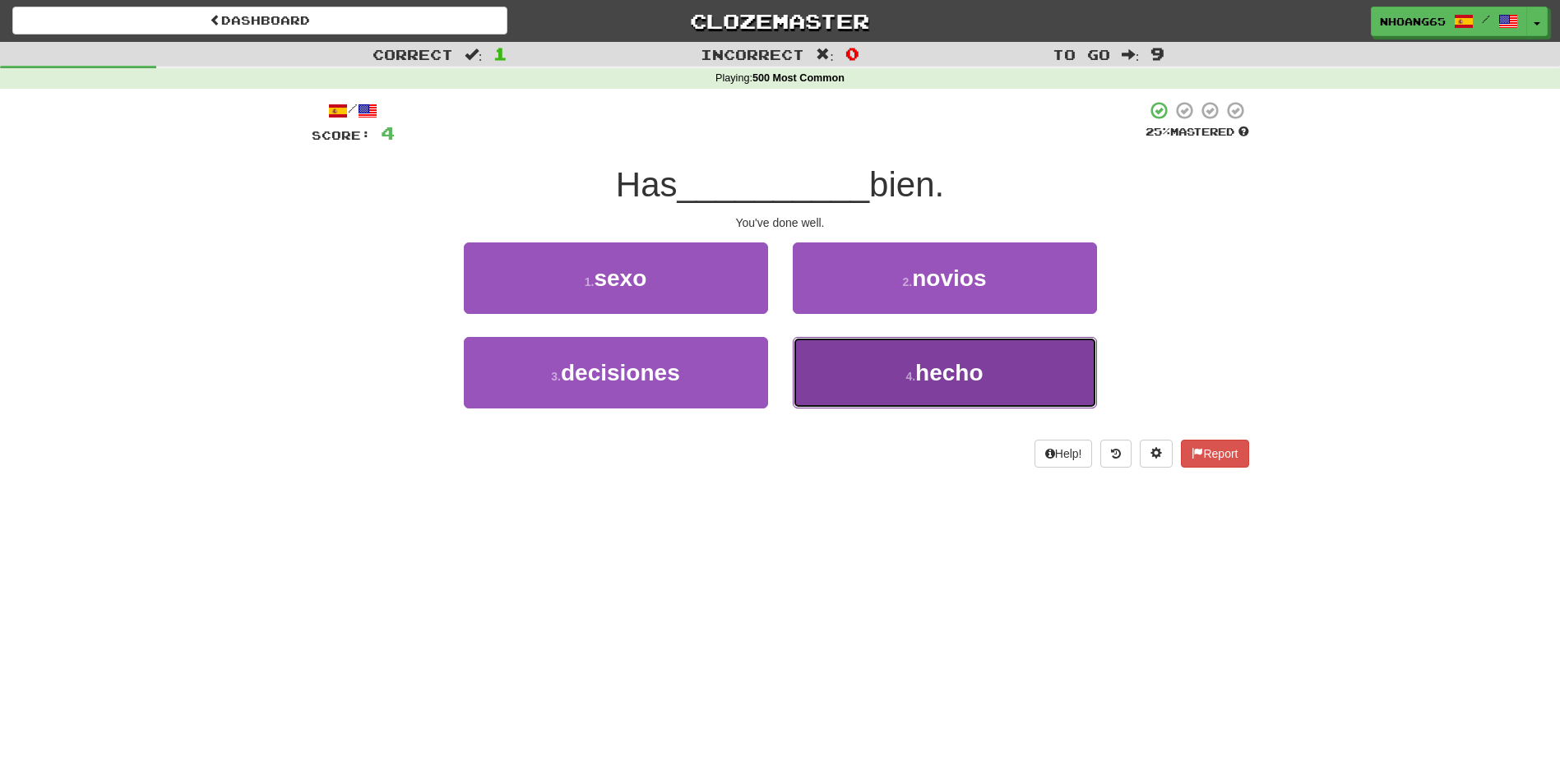
click at [882, 387] on button "4 . hecho" at bounding box center [945, 373] width 304 height 72
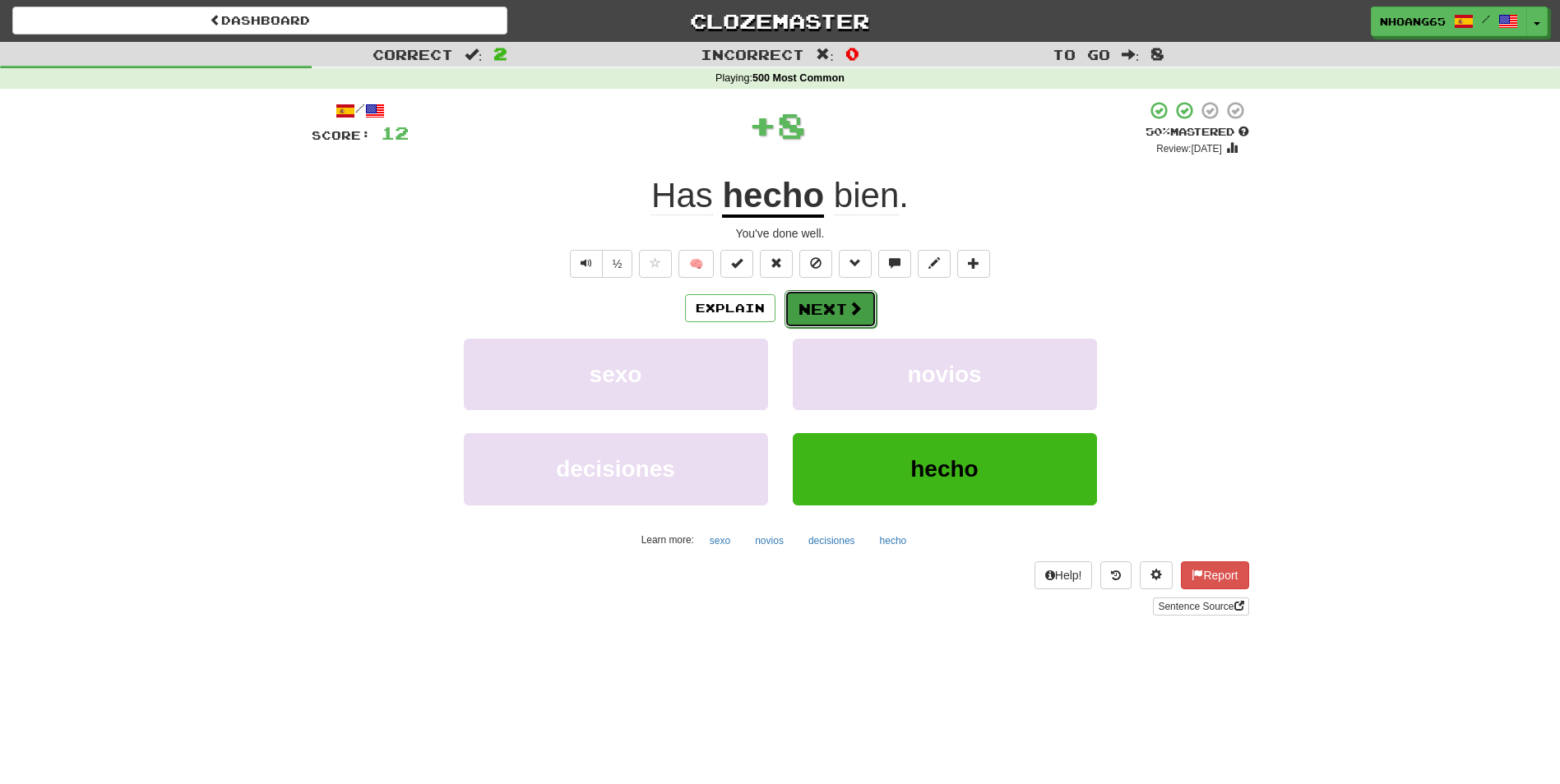
click at [804, 305] on button "Next" at bounding box center [830, 308] width 92 height 38
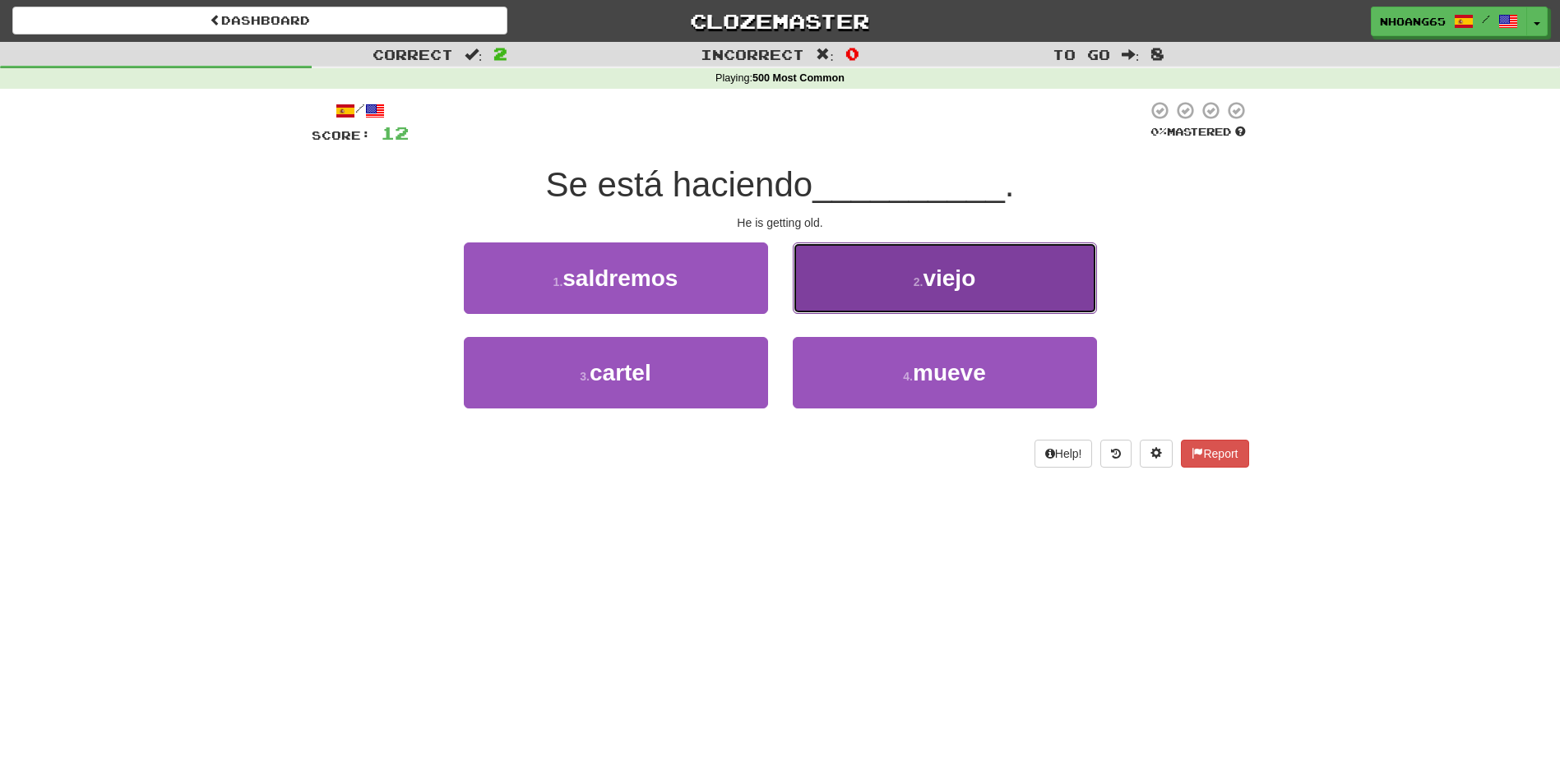
click at [828, 291] on button "2 . viejo" at bounding box center [945, 278] width 304 height 72
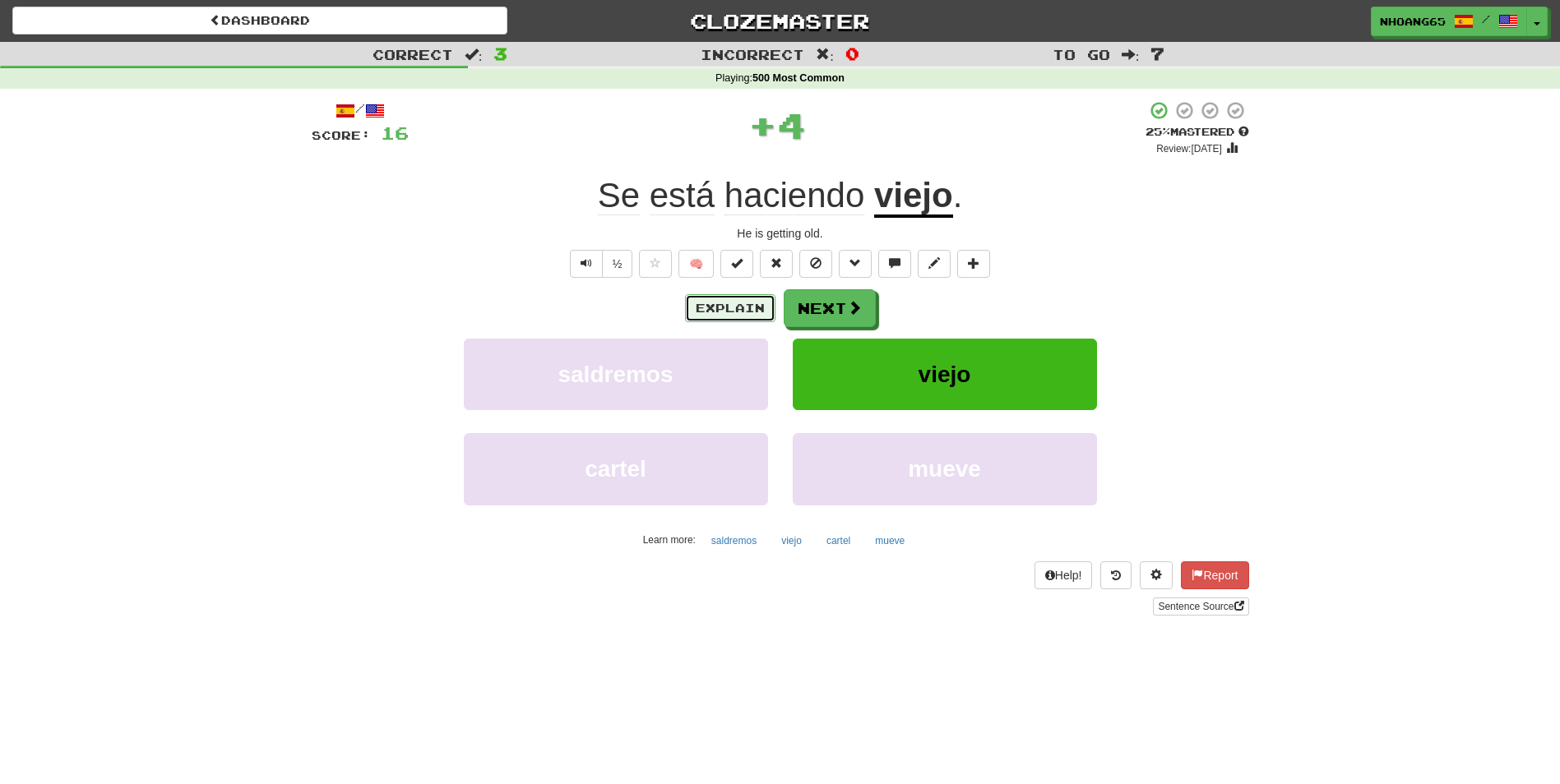
click at [718, 304] on button "Explain" at bounding box center [730, 308] width 90 height 28
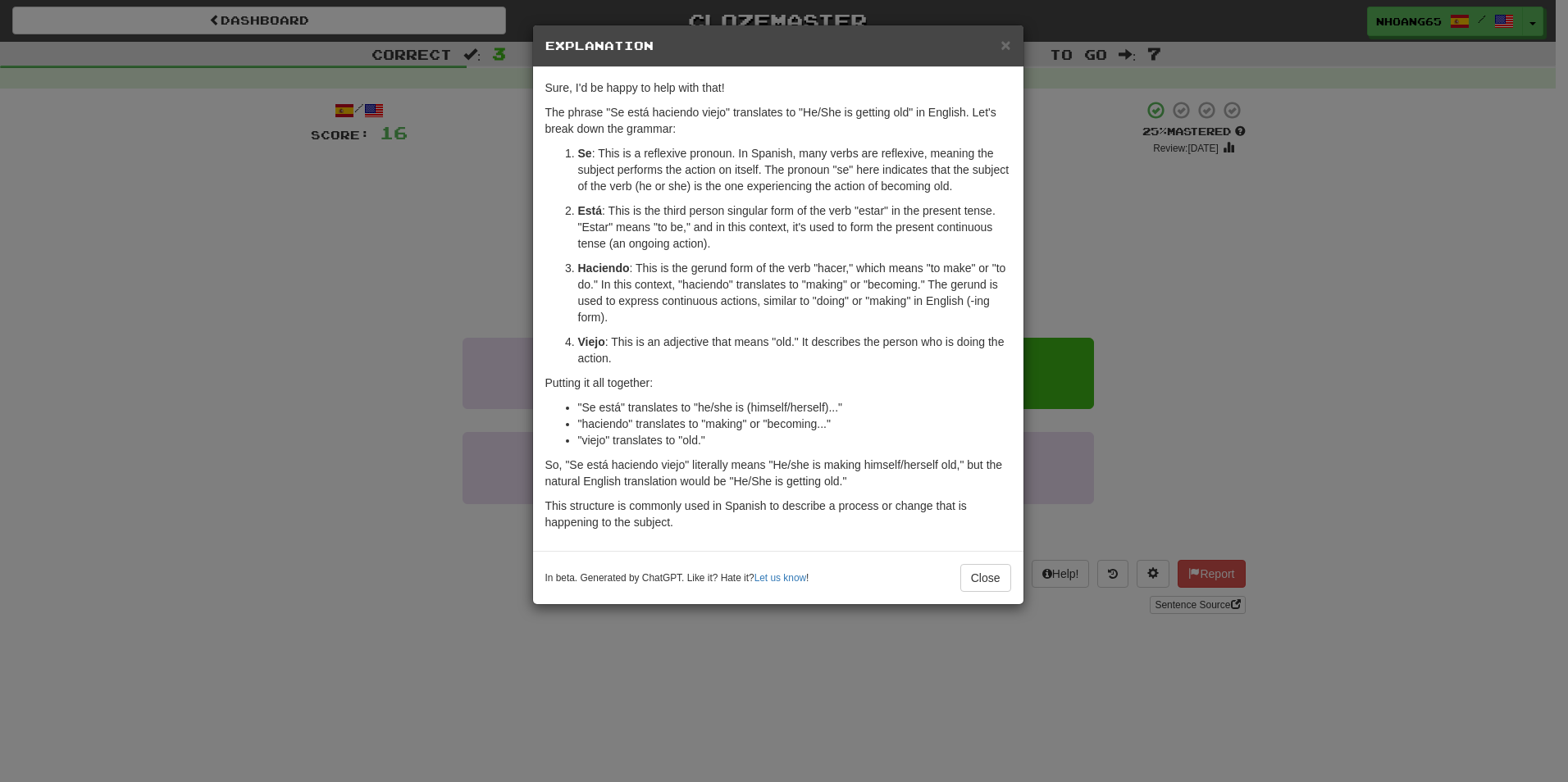
click at [314, 265] on div "× Explanation Sure, I'd be happy to help with that! The phrase "Se está haciend…" at bounding box center [784, 391] width 1568 height 782
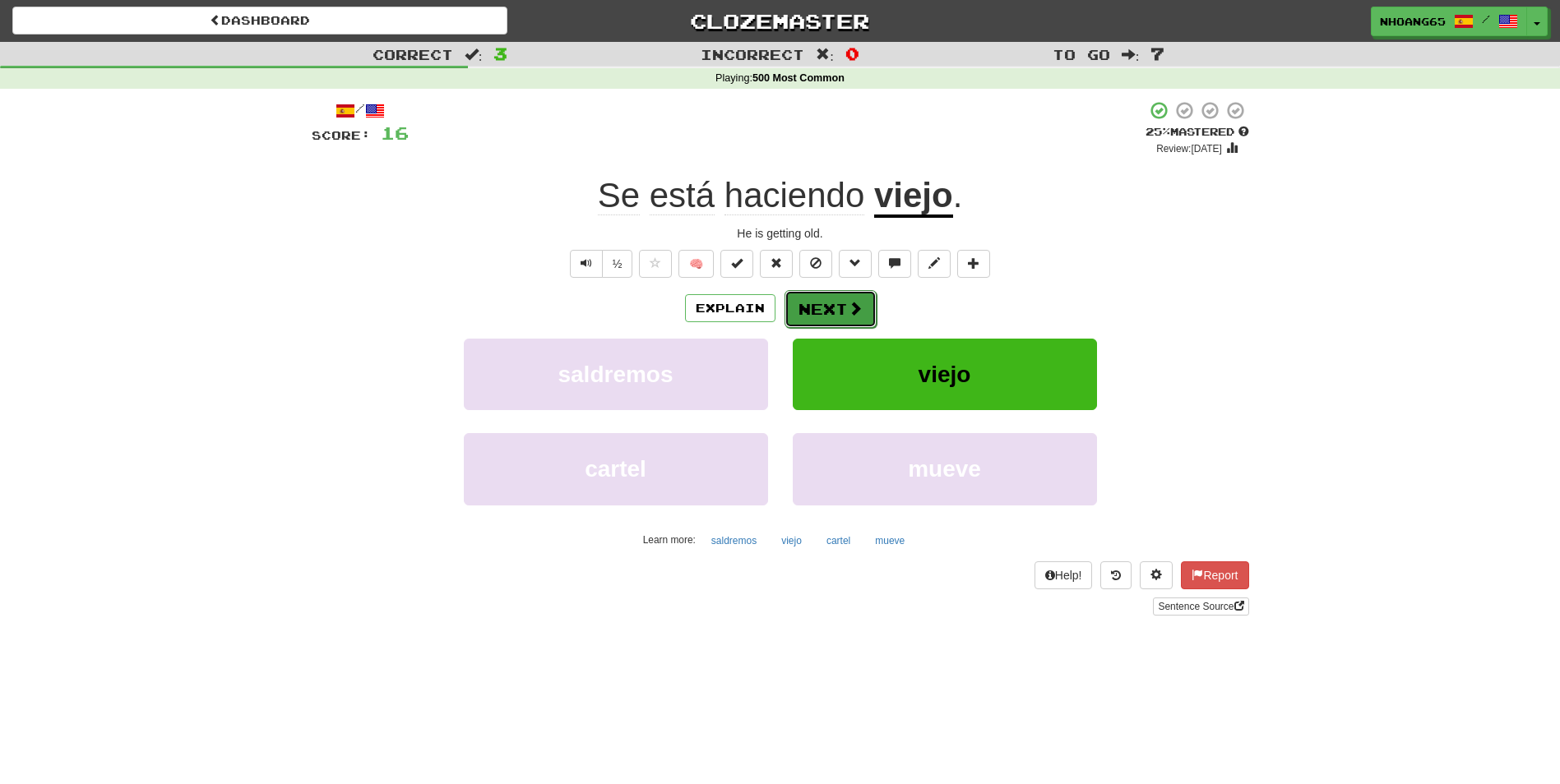
click at [818, 300] on button "Next" at bounding box center [830, 308] width 92 height 38
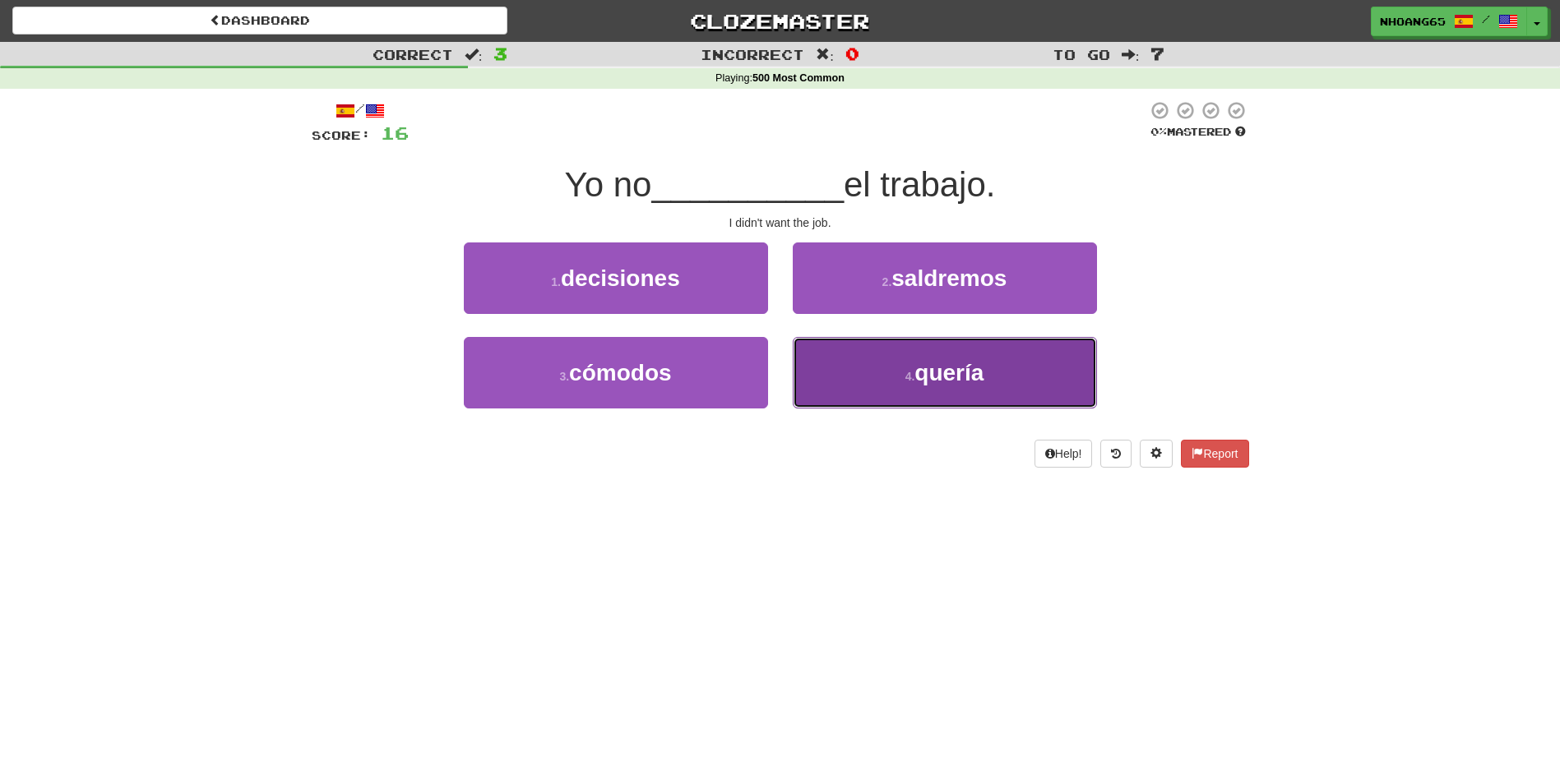
click at [849, 351] on button "4 . quería" at bounding box center [945, 373] width 304 height 72
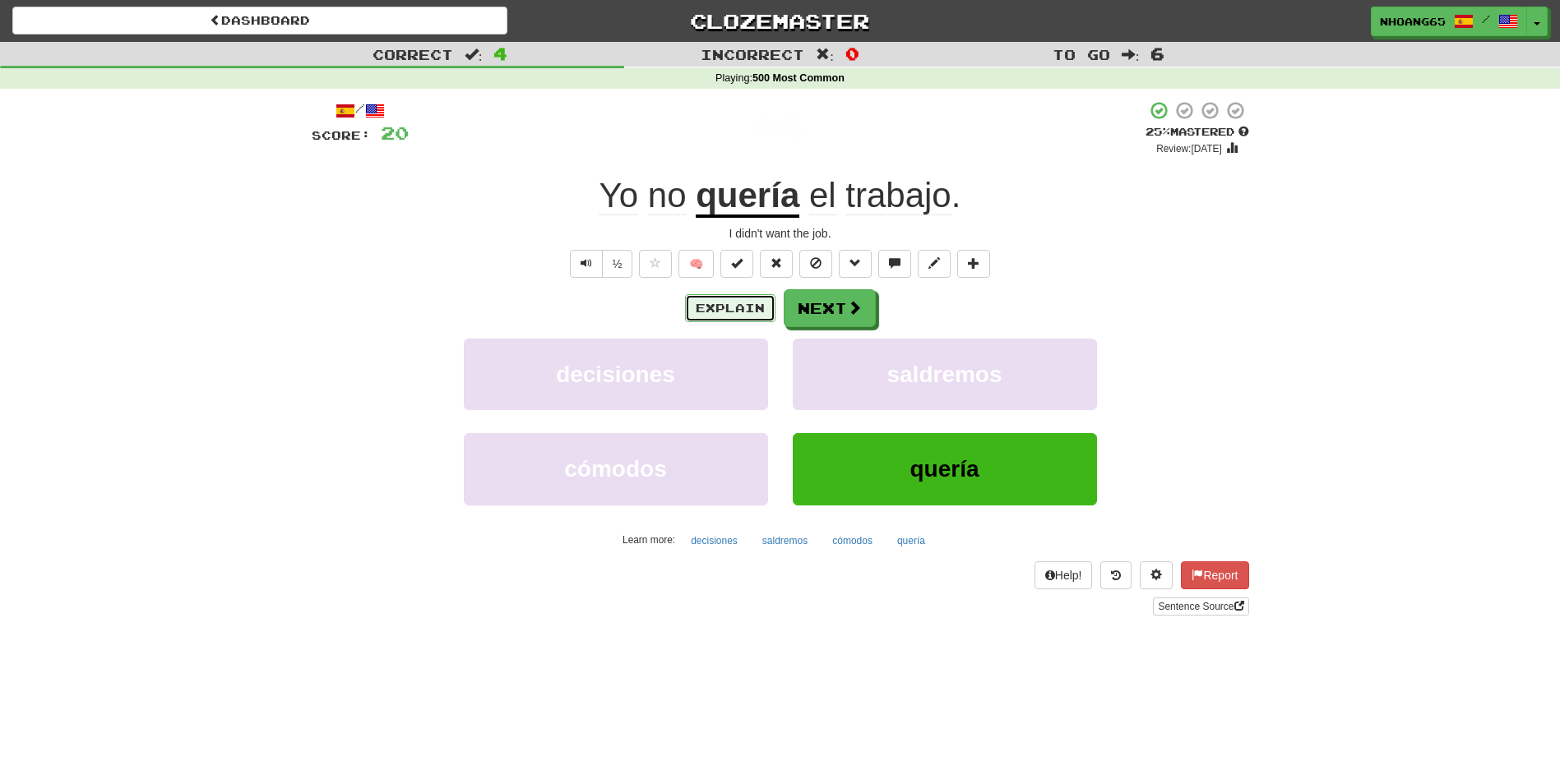
click at [700, 298] on button "Explain" at bounding box center [730, 308] width 90 height 28
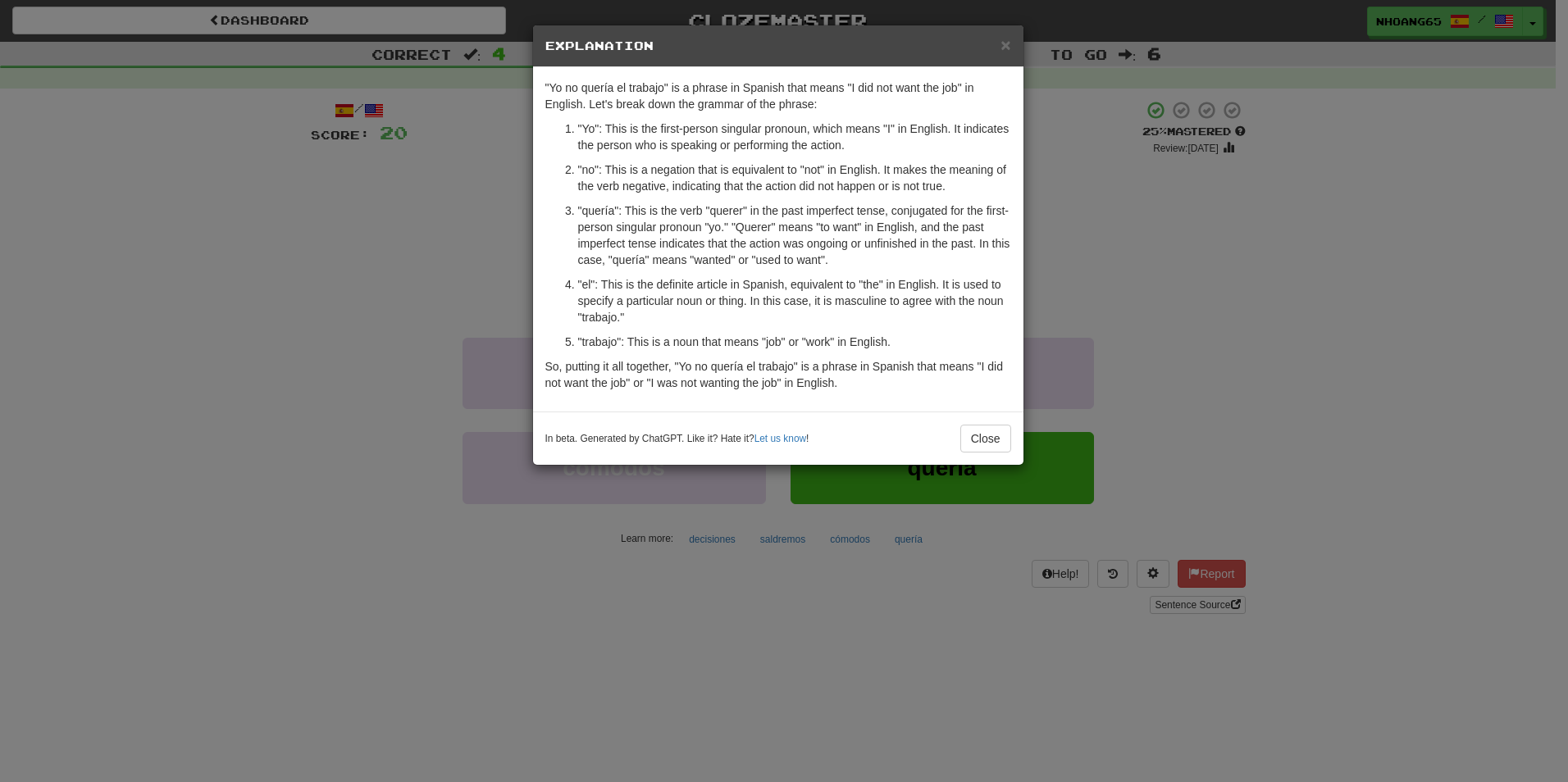
click at [445, 232] on div "× Explanation "Yo no quería el trabajo" is a phrase in Spanish that means "I di…" at bounding box center [784, 391] width 1568 height 782
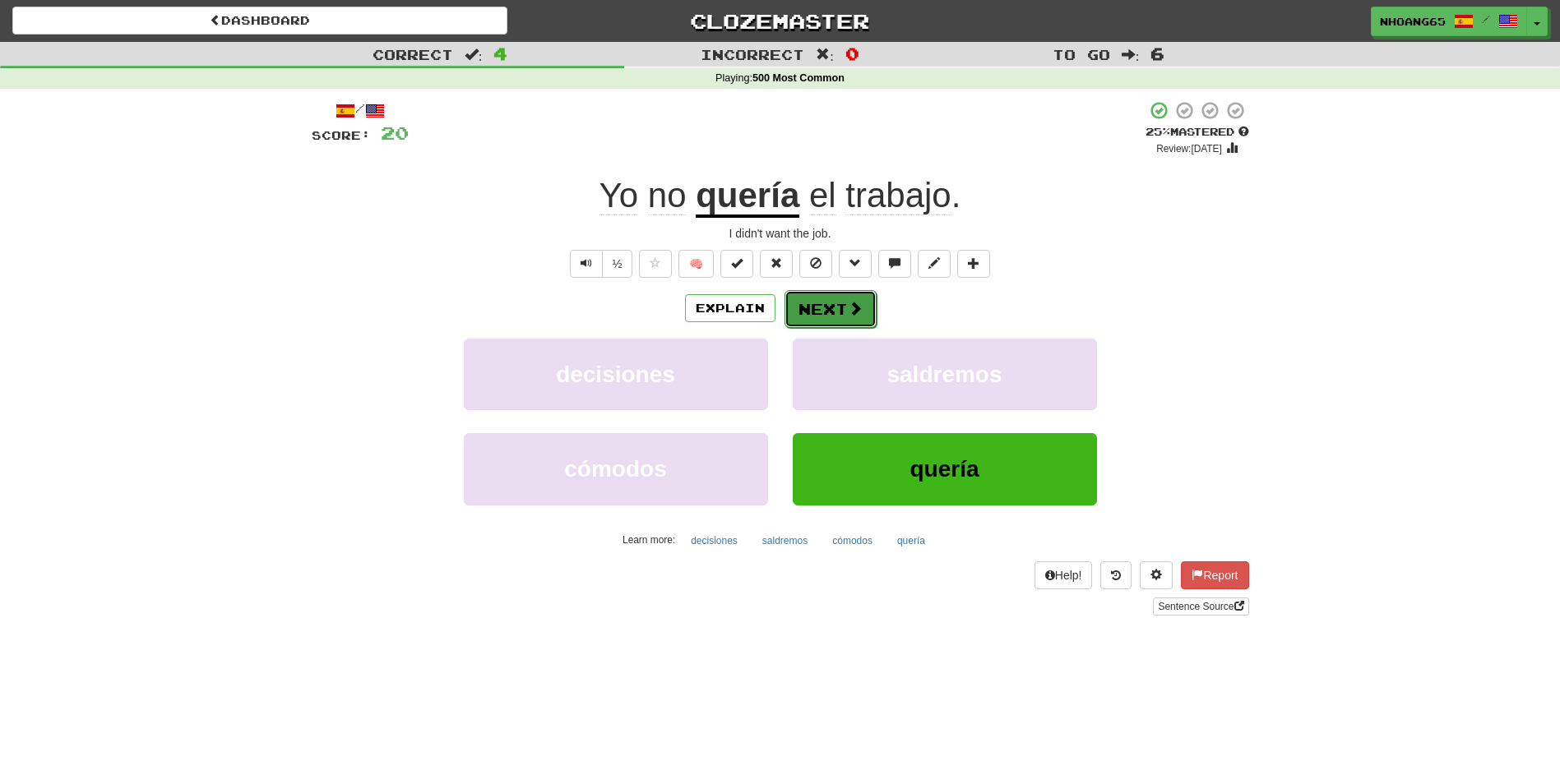
click at [833, 315] on button "Next" at bounding box center [830, 308] width 92 height 38
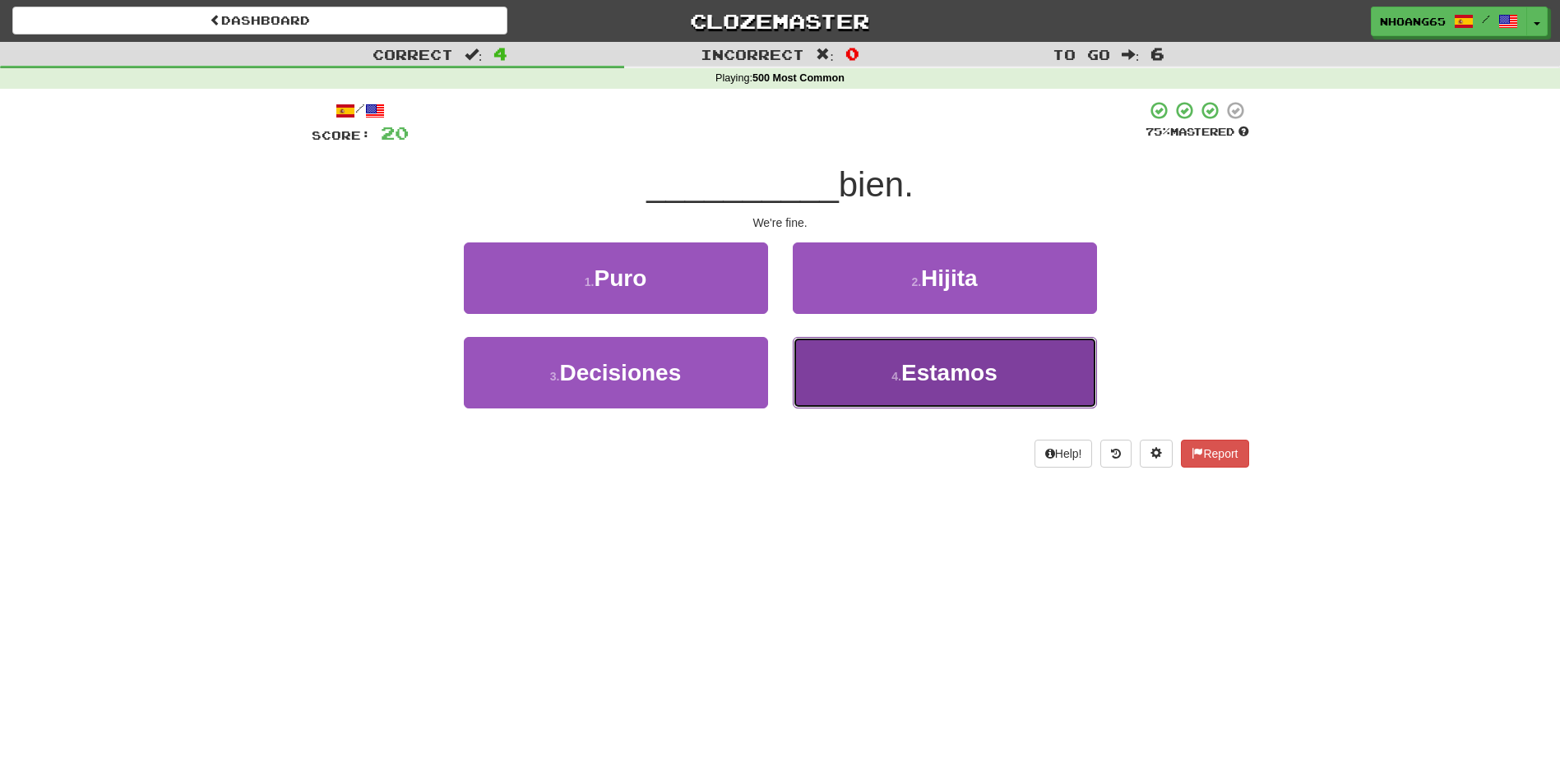
click at [839, 372] on button "4 . Estamos" at bounding box center [945, 373] width 304 height 72
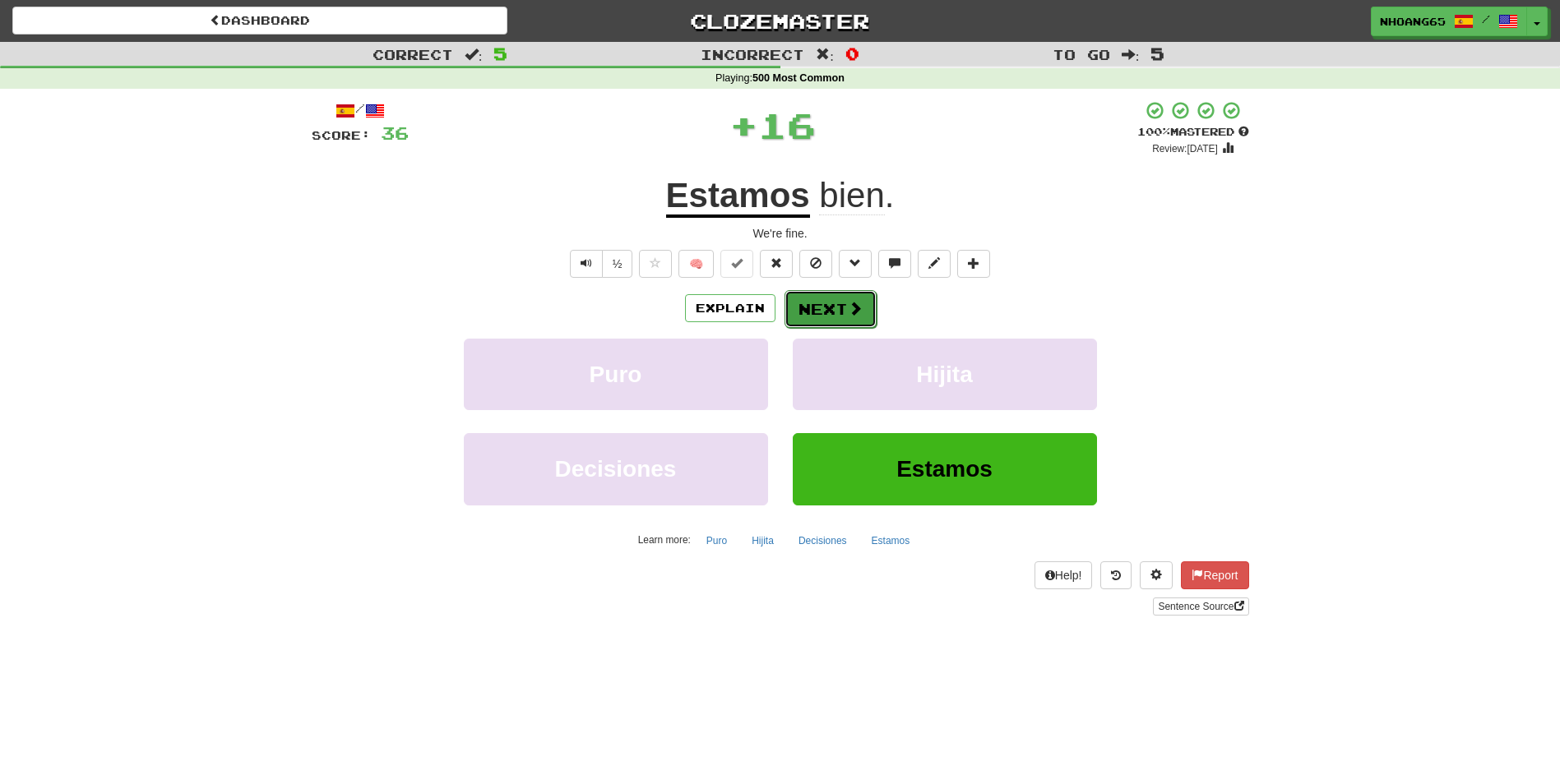
click at [815, 308] on button "Next" at bounding box center [830, 308] width 92 height 38
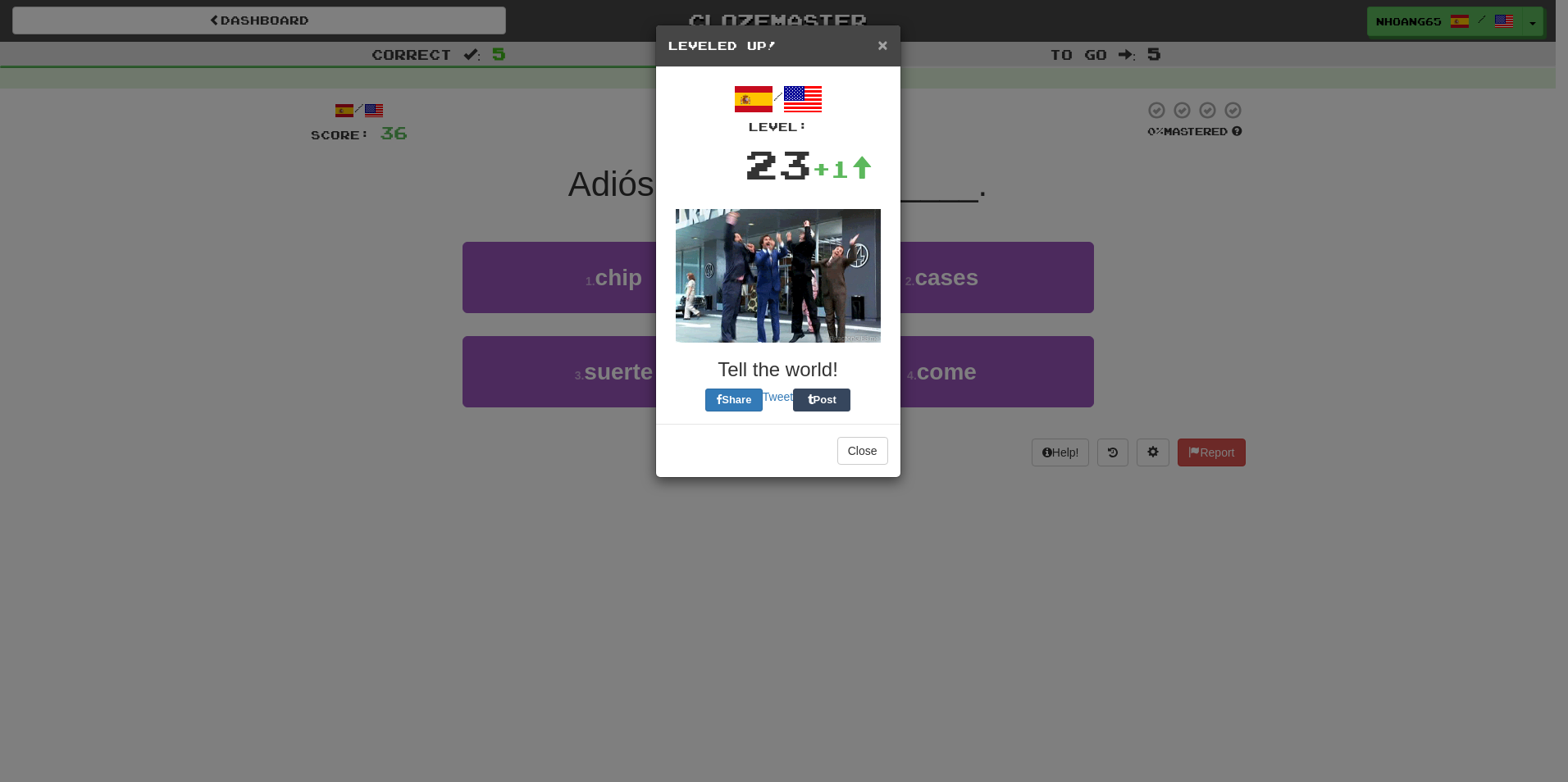
click at [884, 47] on span "×" at bounding box center [883, 45] width 10 height 19
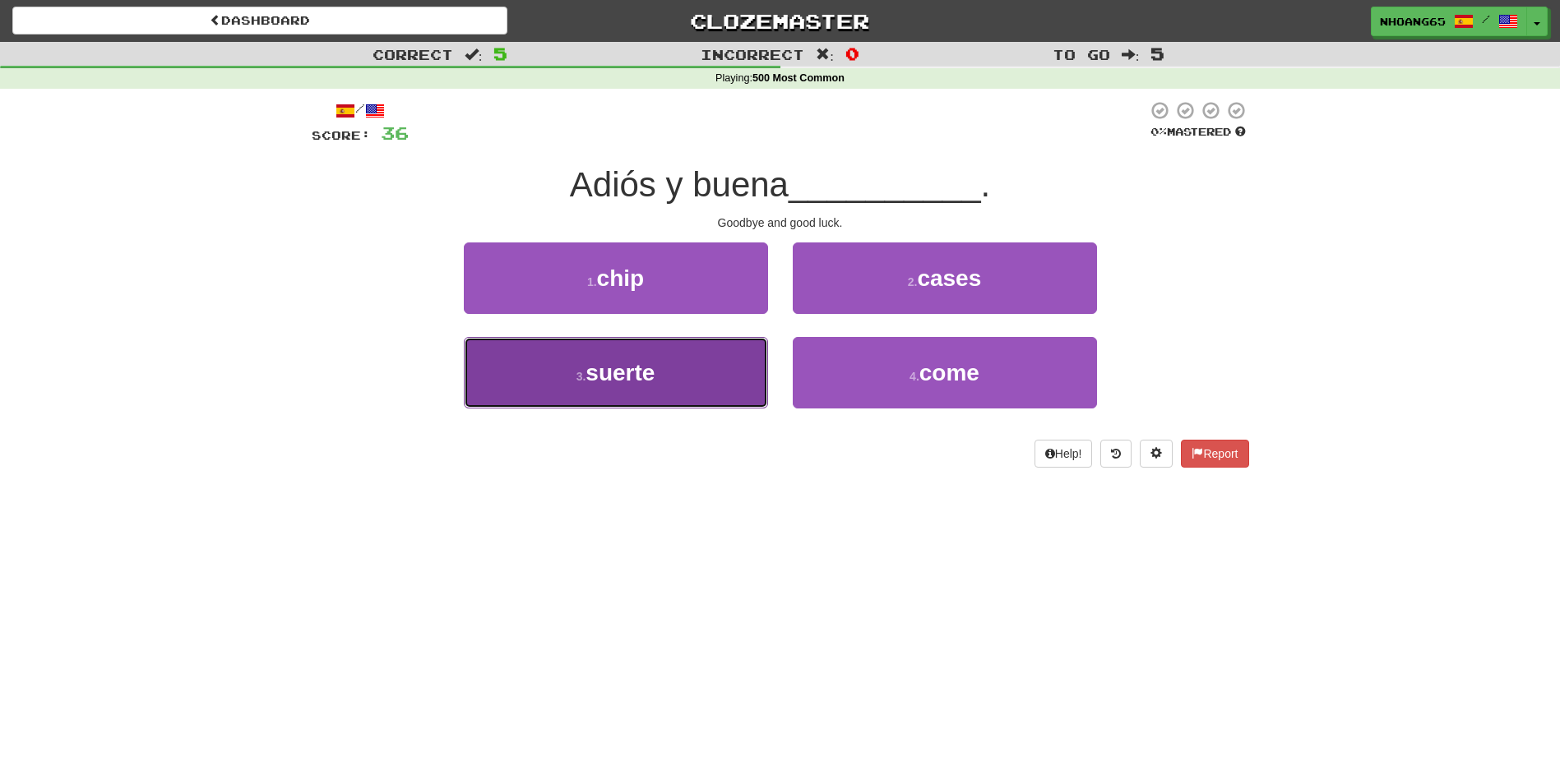
click at [718, 377] on button "3 . suerte" at bounding box center [616, 373] width 304 height 72
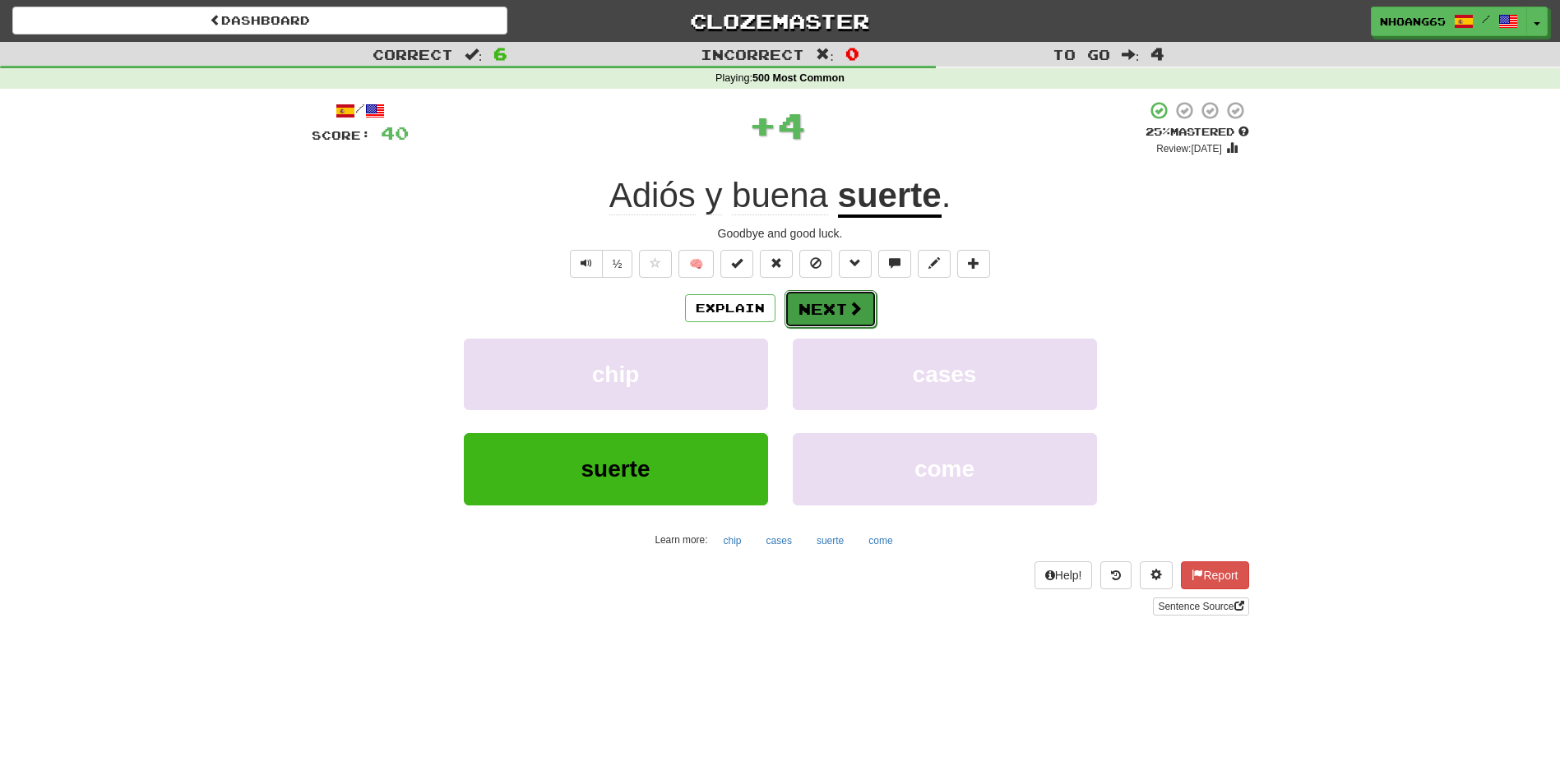
click at [844, 311] on button "Next" at bounding box center [830, 308] width 92 height 38
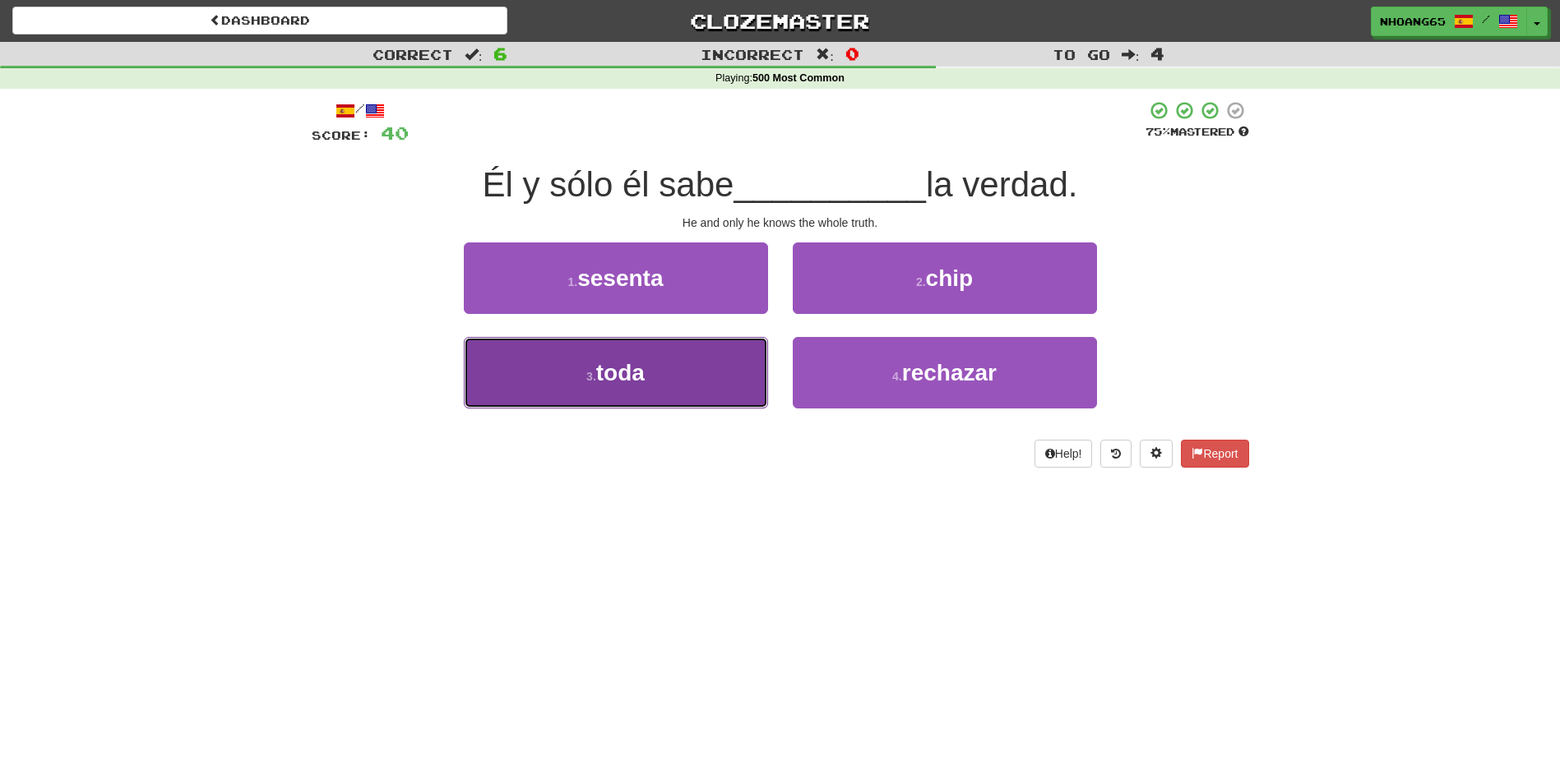
click at [703, 368] on button "3 . toda" at bounding box center [616, 373] width 304 height 72
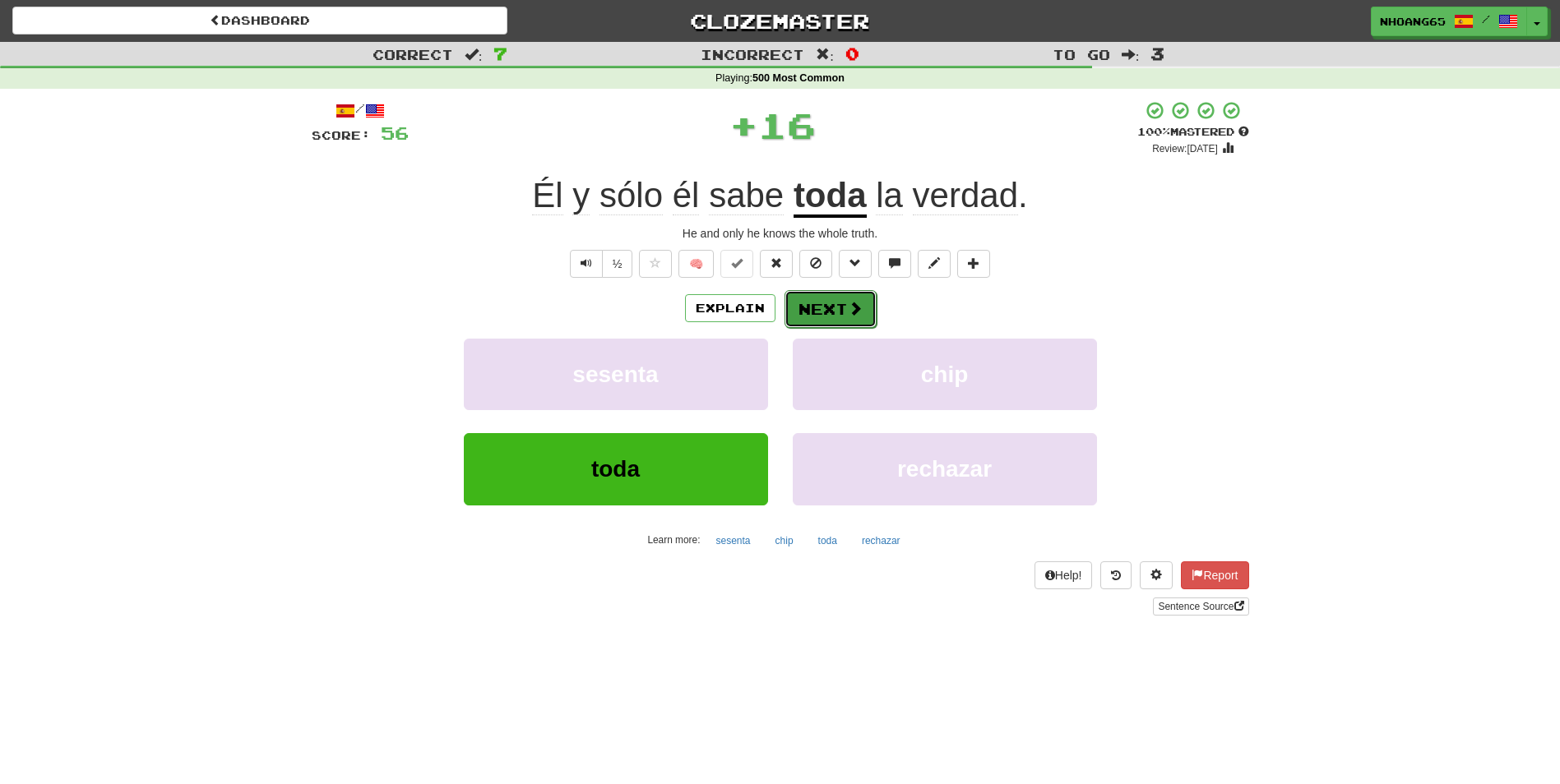
click at [849, 301] on span at bounding box center [855, 308] width 15 height 15
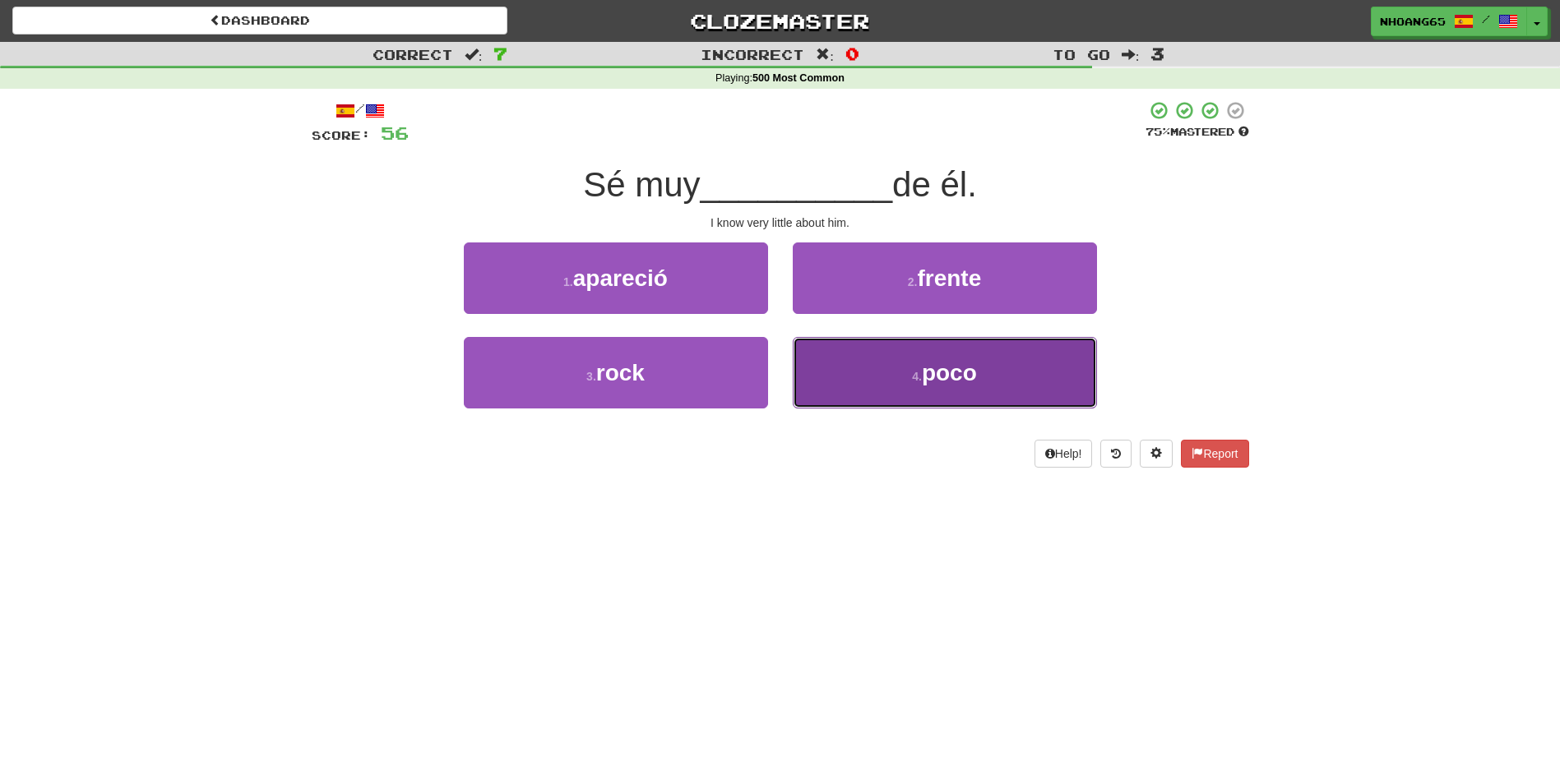
click at [854, 368] on button "4 . poco" at bounding box center [945, 373] width 304 height 72
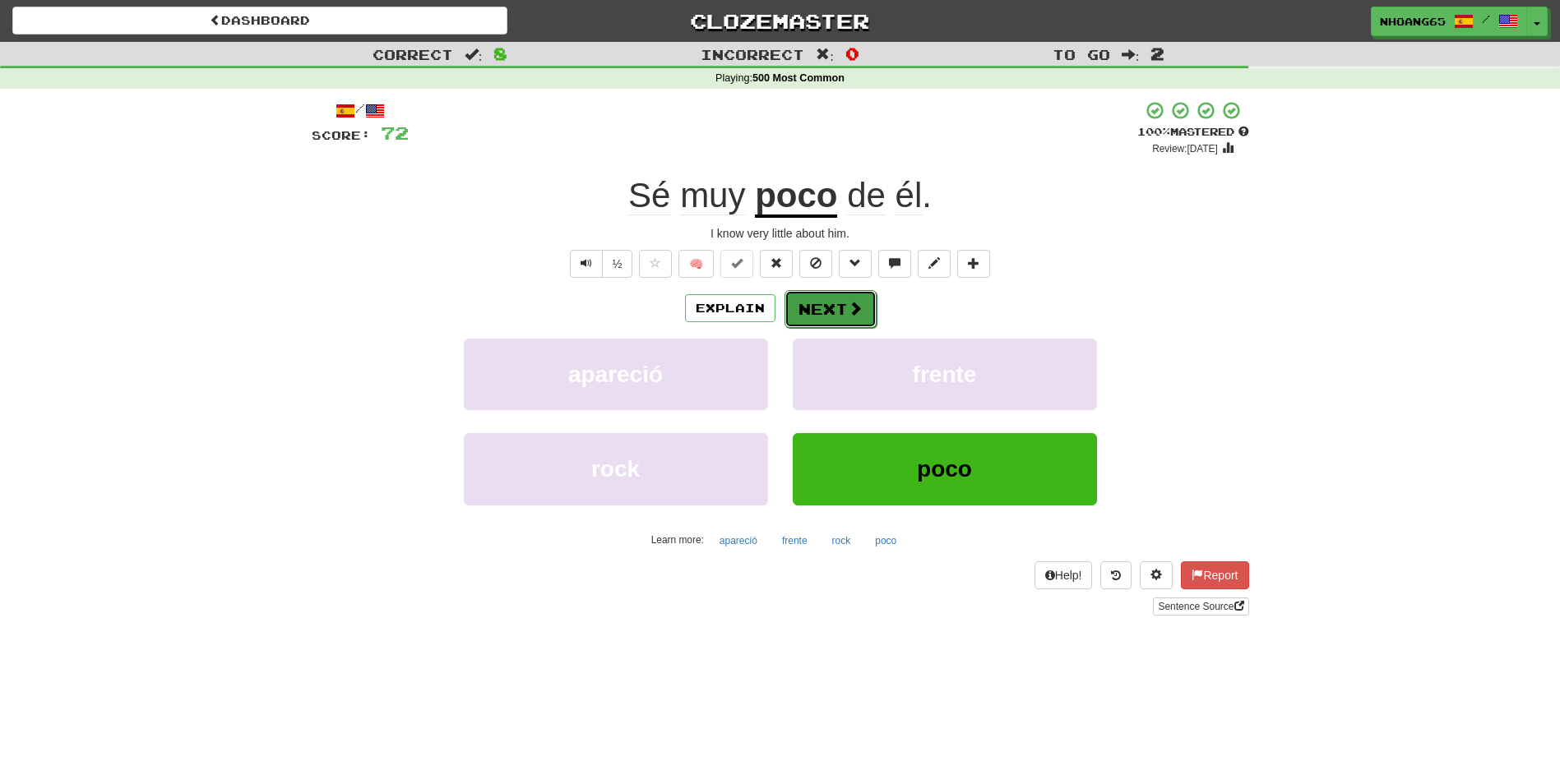
click at [836, 310] on button "Next" at bounding box center [830, 308] width 92 height 38
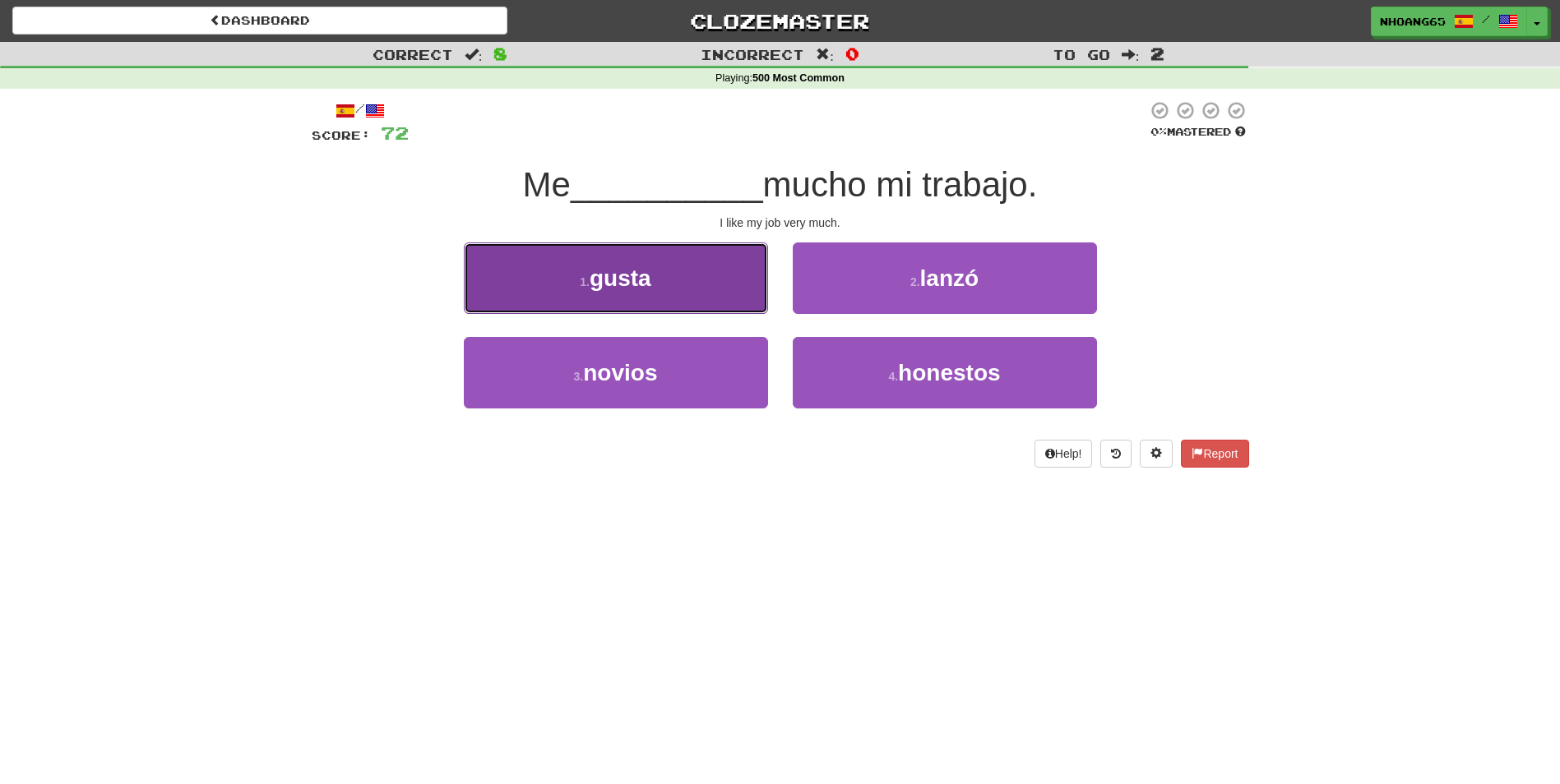
click at [652, 271] on span "gusta" at bounding box center [620, 278] width 62 height 25
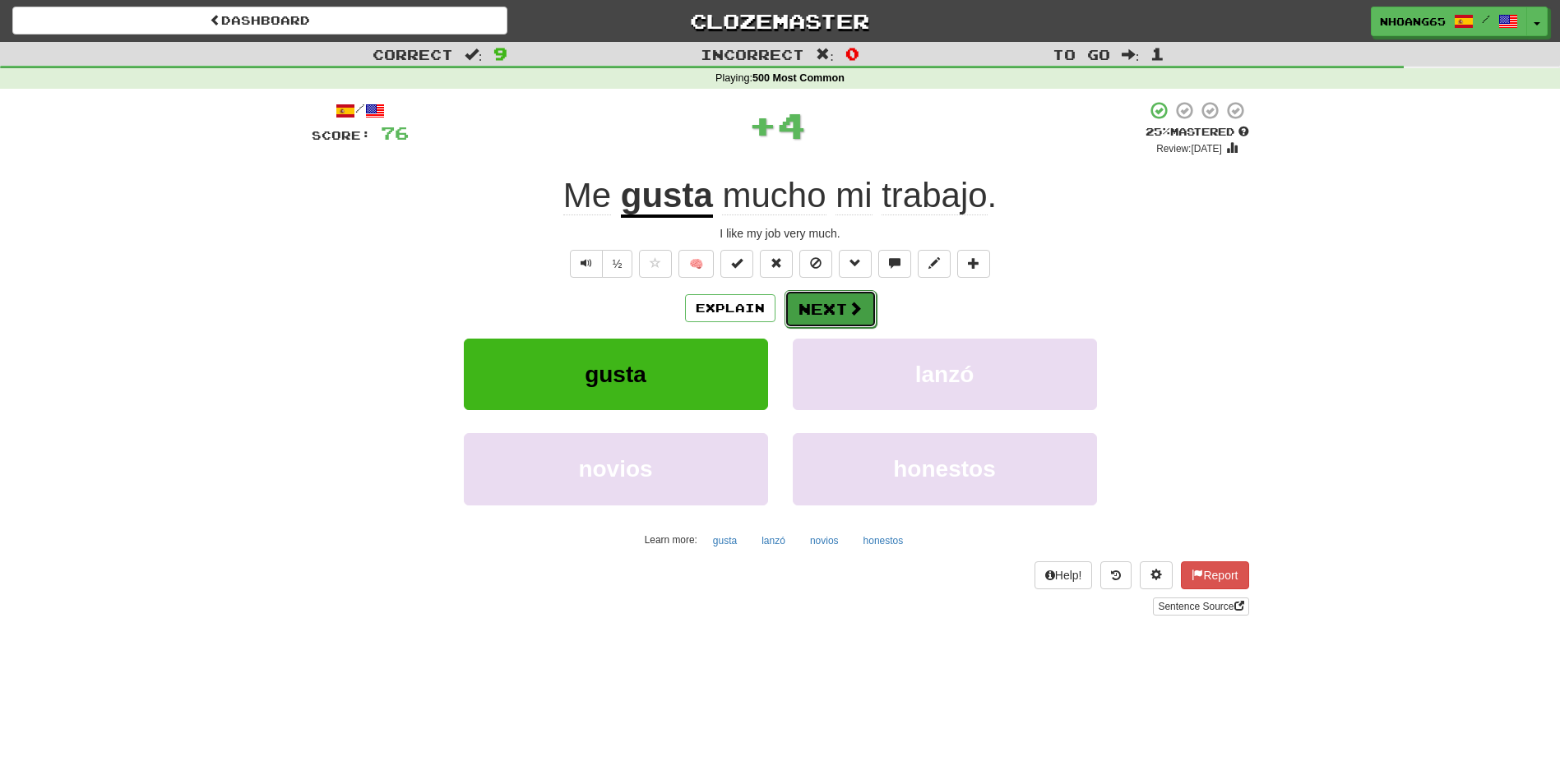
click at [830, 308] on button "Next" at bounding box center [830, 308] width 92 height 38
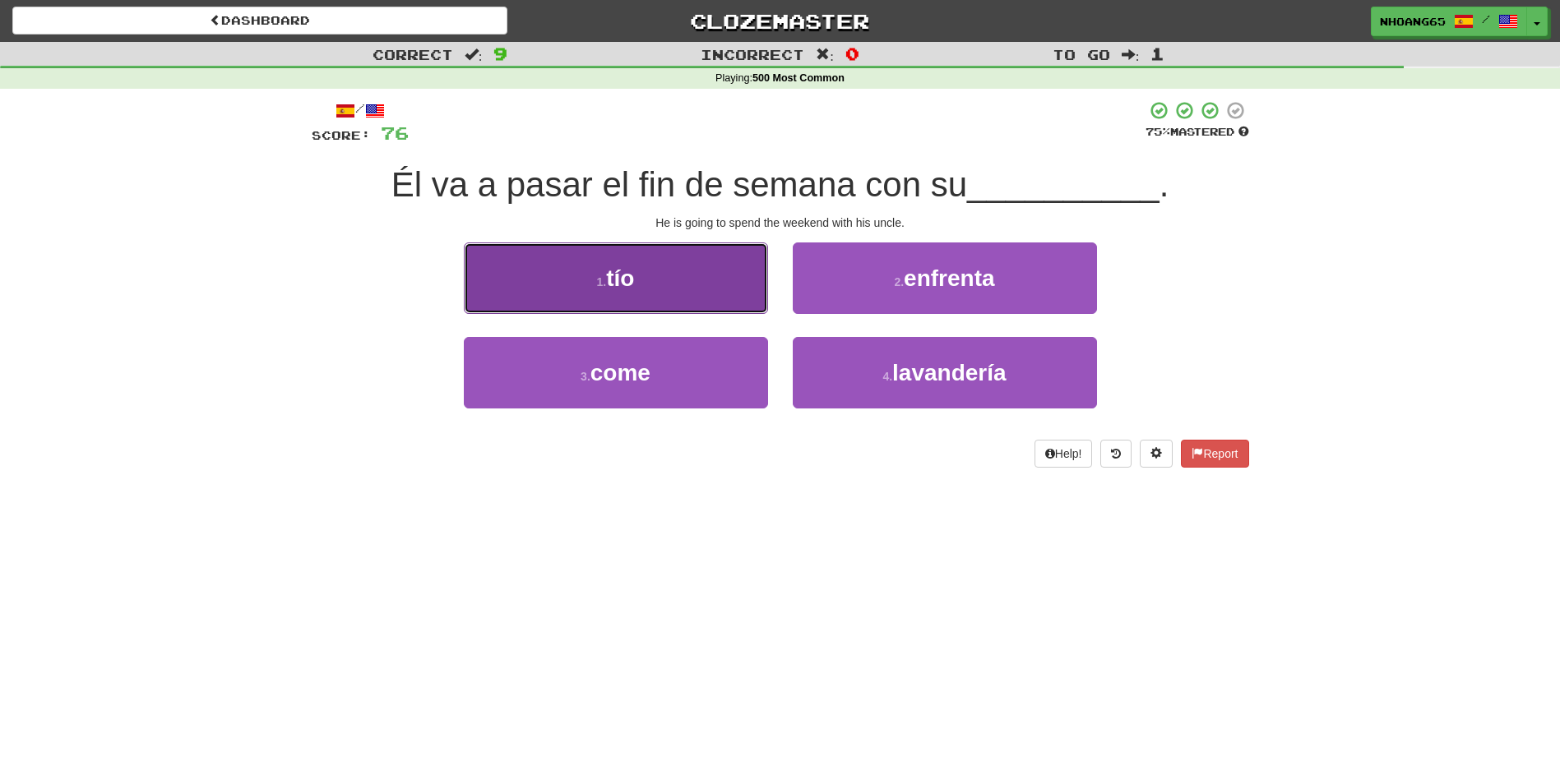
click at [691, 257] on button "1 . tío" at bounding box center [616, 278] width 304 height 72
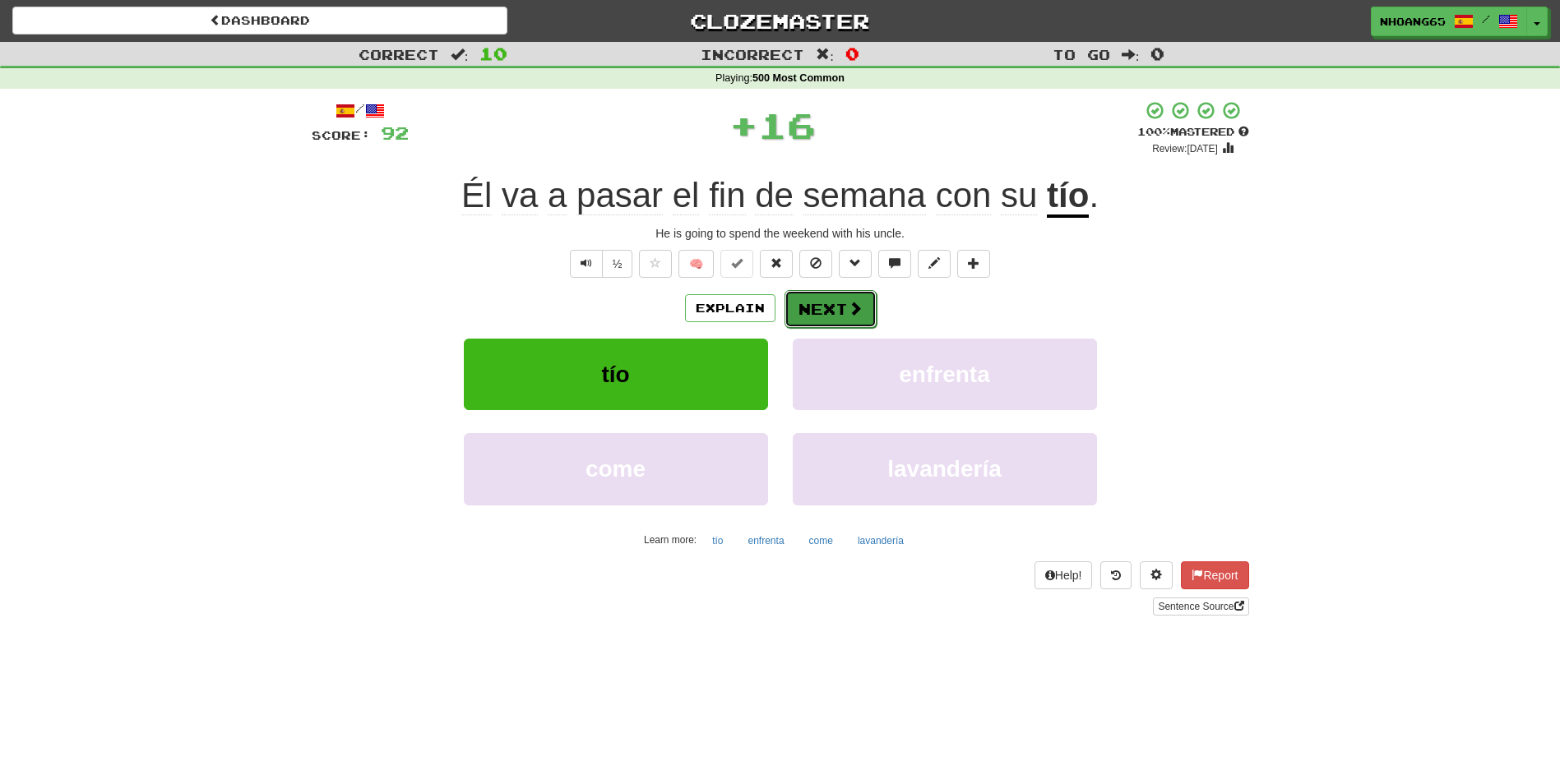
click at [829, 299] on button "Next" at bounding box center [830, 308] width 92 height 38
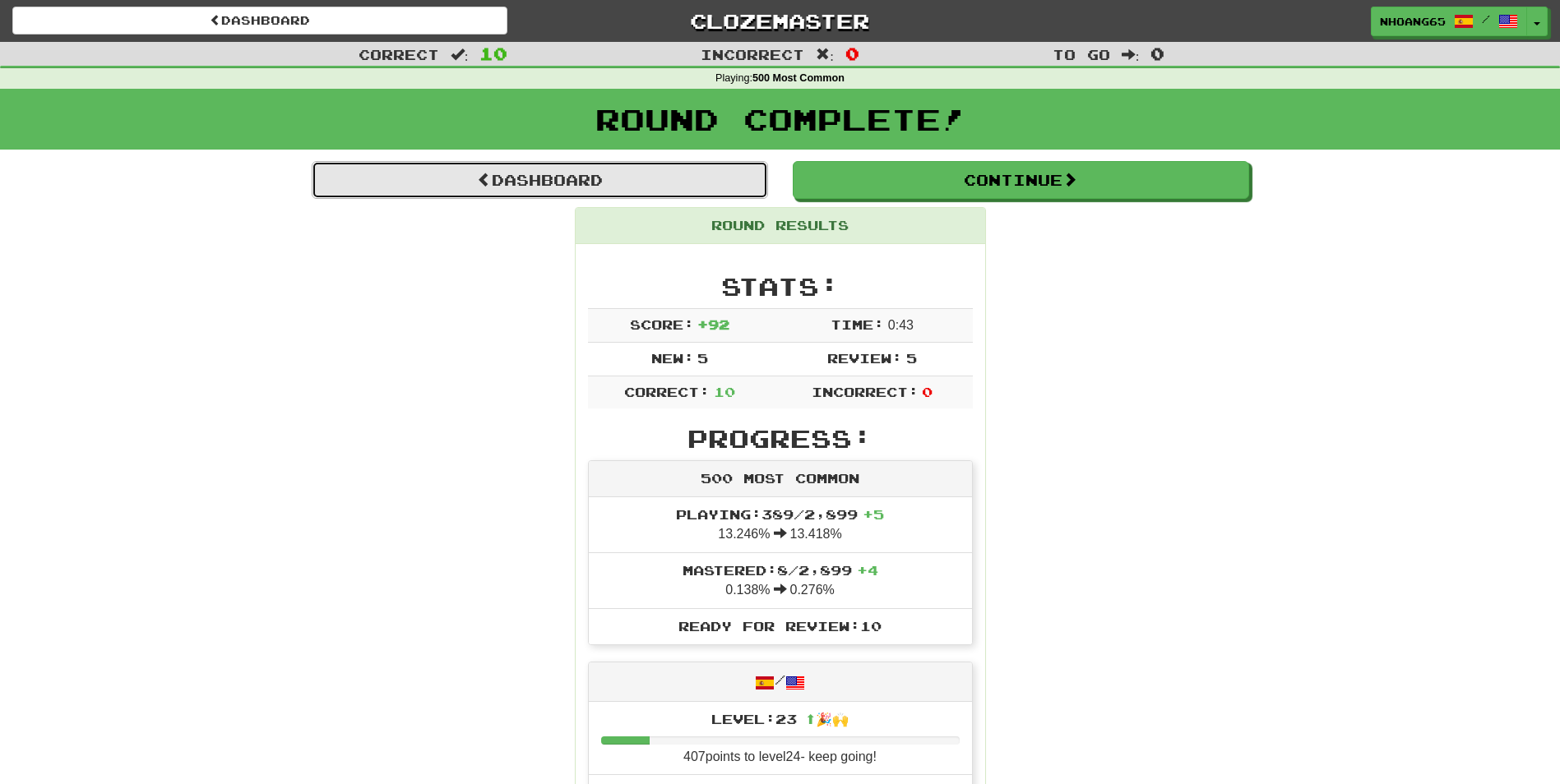
click at [663, 177] on link "Dashboard" at bounding box center [540, 180] width 456 height 38
